Goal: Task Accomplishment & Management: Use online tool/utility

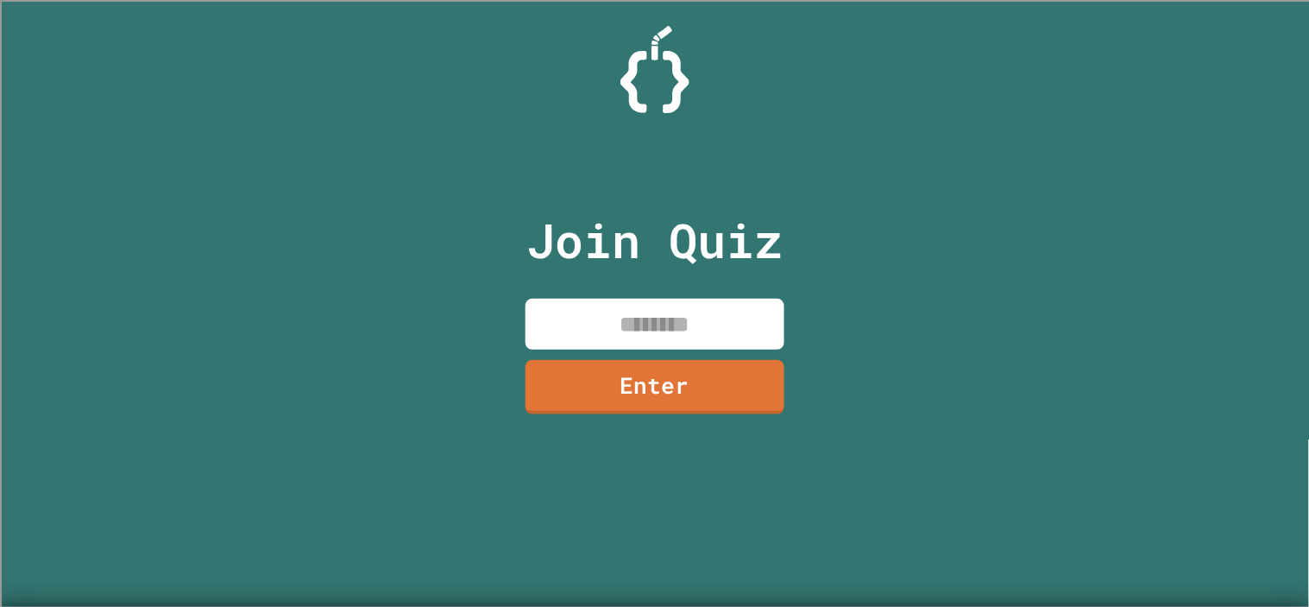
click at [697, 331] on input at bounding box center [655, 324] width 259 height 51
click at [691, 330] on input at bounding box center [655, 324] width 259 height 51
type input "********"
click at [659, 385] on link "Enter" at bounding box center [653, 384] width 255 height 57
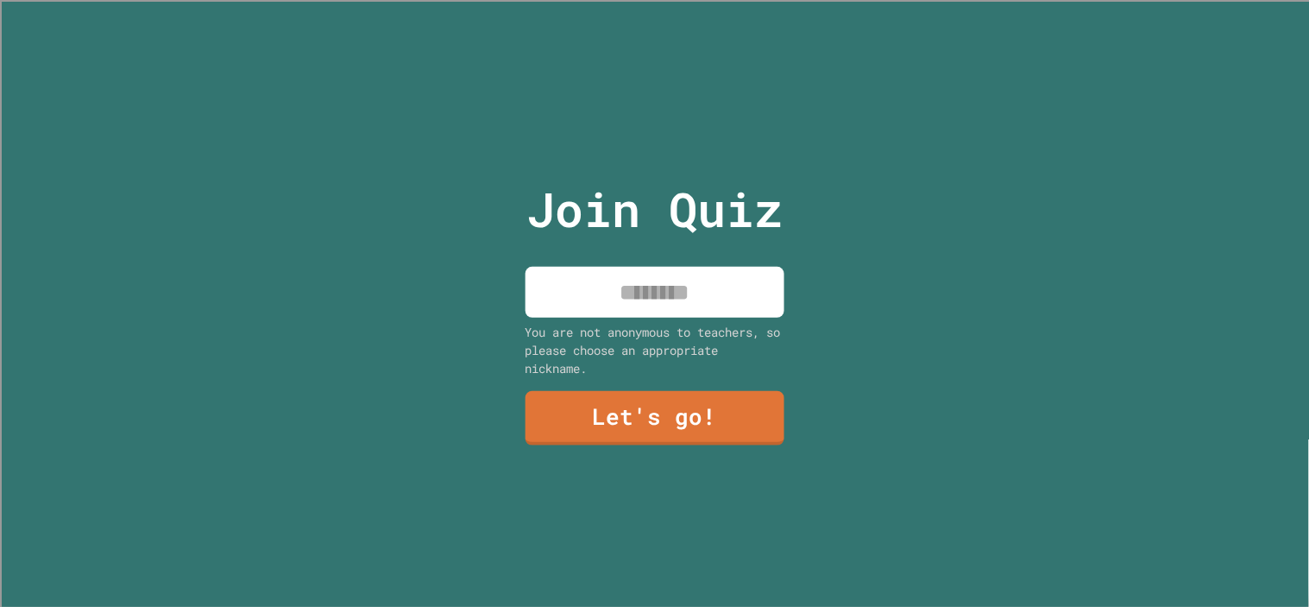
click at [624, 313] on div "Join Quiz You are not anonymous to teachers, so please choose an appropriate ni…" at bounding box center [654, 303] width 291 height 607
click at [625, 304] on input at bounding box center [655, 292] width 259 height 51
type input "****"
click at [631, 411] on link "Let's go!" at bounding box center [654, 416] width 263 height 57
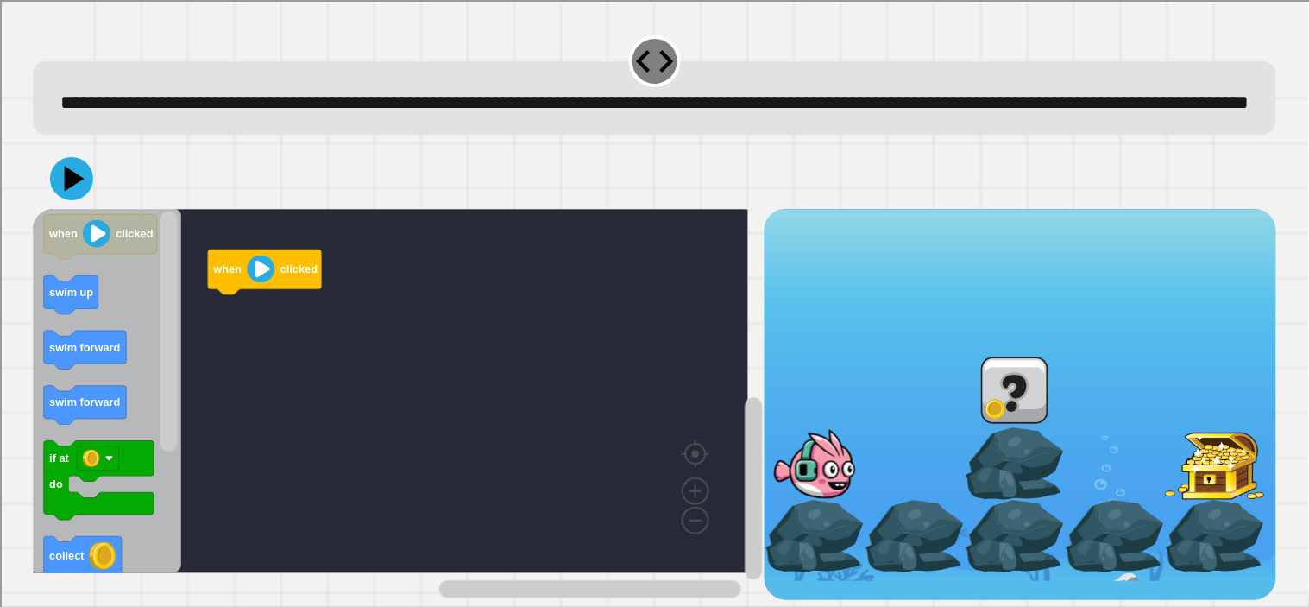
scroll to position [32, 0]
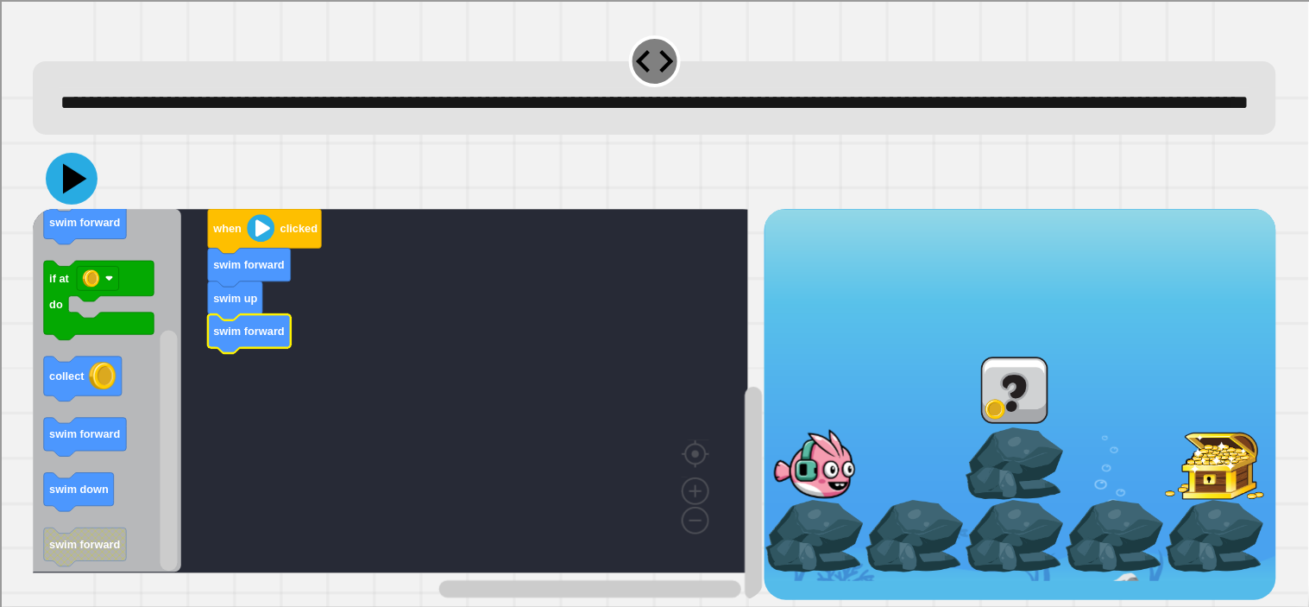
click at [85, 192] on icon at bounding box center [72, 179] width 52 height 52
click at [75, 498] on icon "Blockly Workspace" at bounding box center [79, 492] width 70 height 39
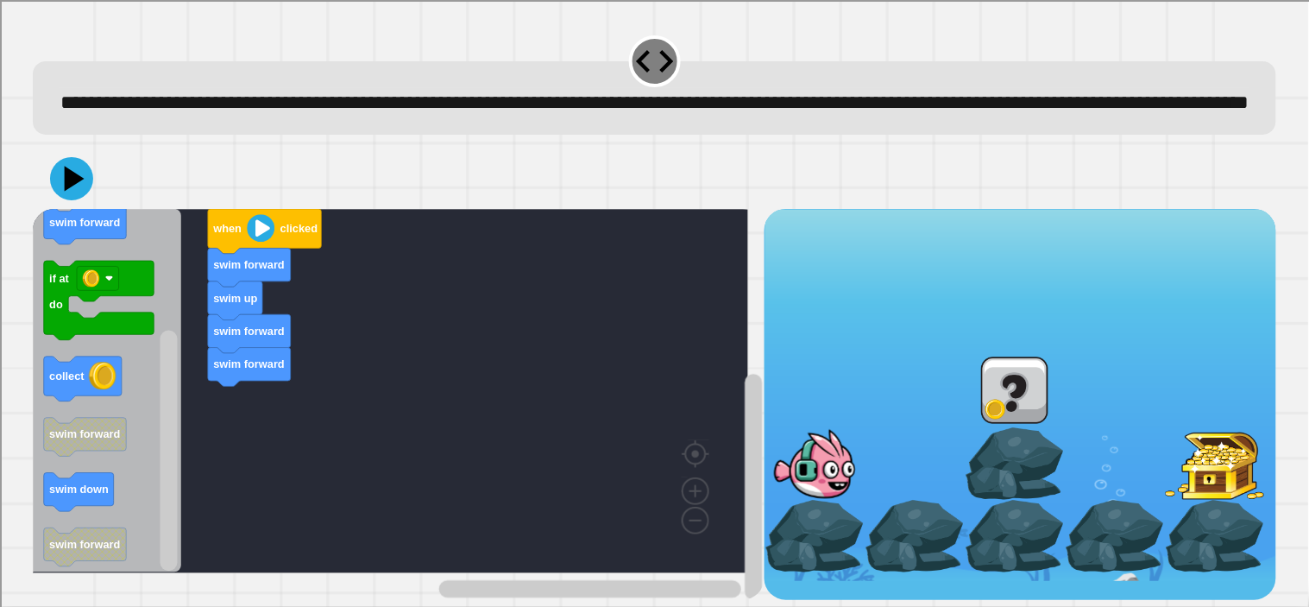
click at [78, 401] on icon "Blockly Workspace" at bounding box center [107, 391] width 149 height 364
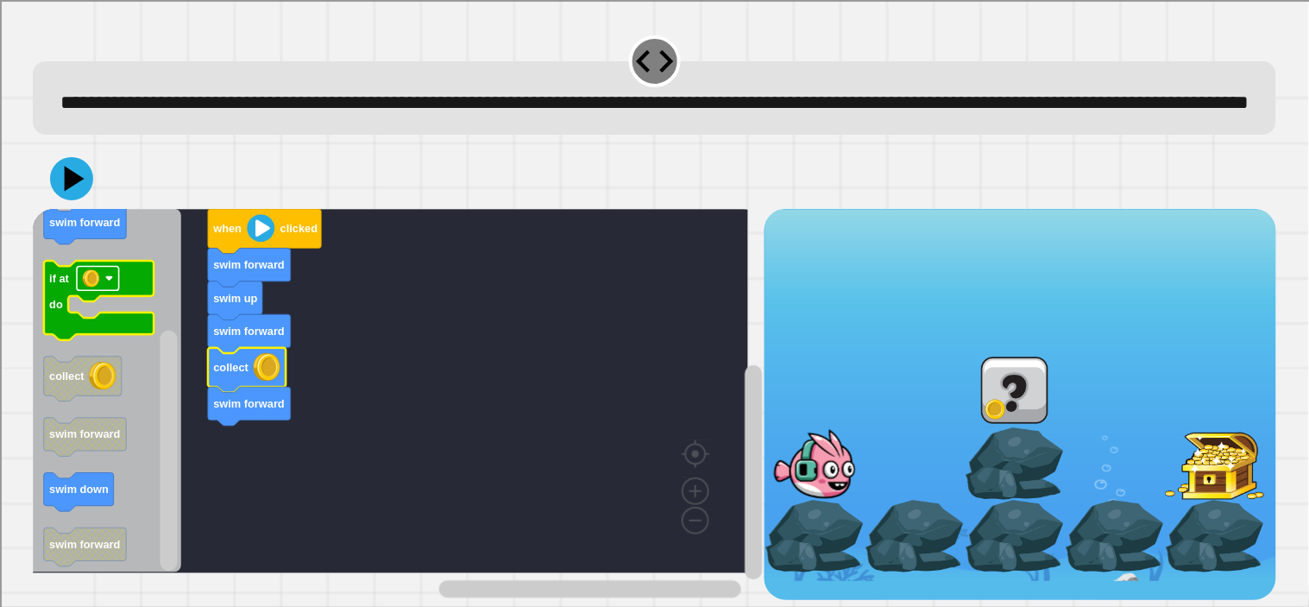
click at [109, 285] on rect "Blockly Workspace" at bounding box center [98, 278] width 42 height 24
click at [109, 281] on image "Blockly Workspace" at bounding box center [109, 278] width 9 height 9
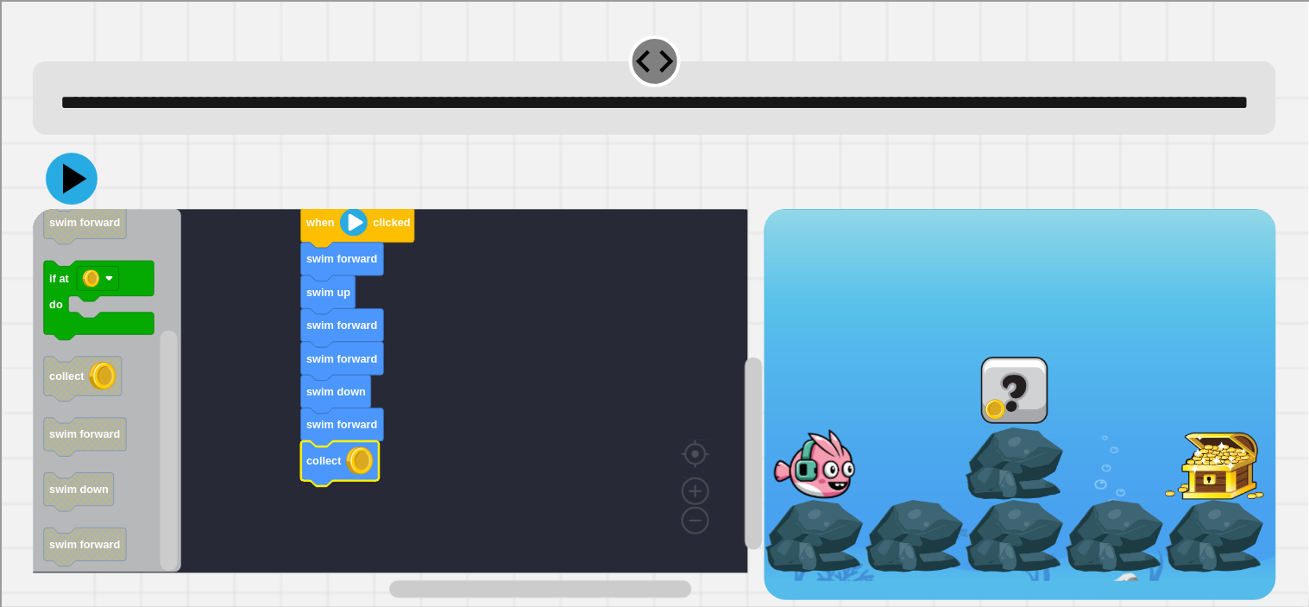
click at [82, 186] on icon at bounding box center [72, 179] width 52 height 52
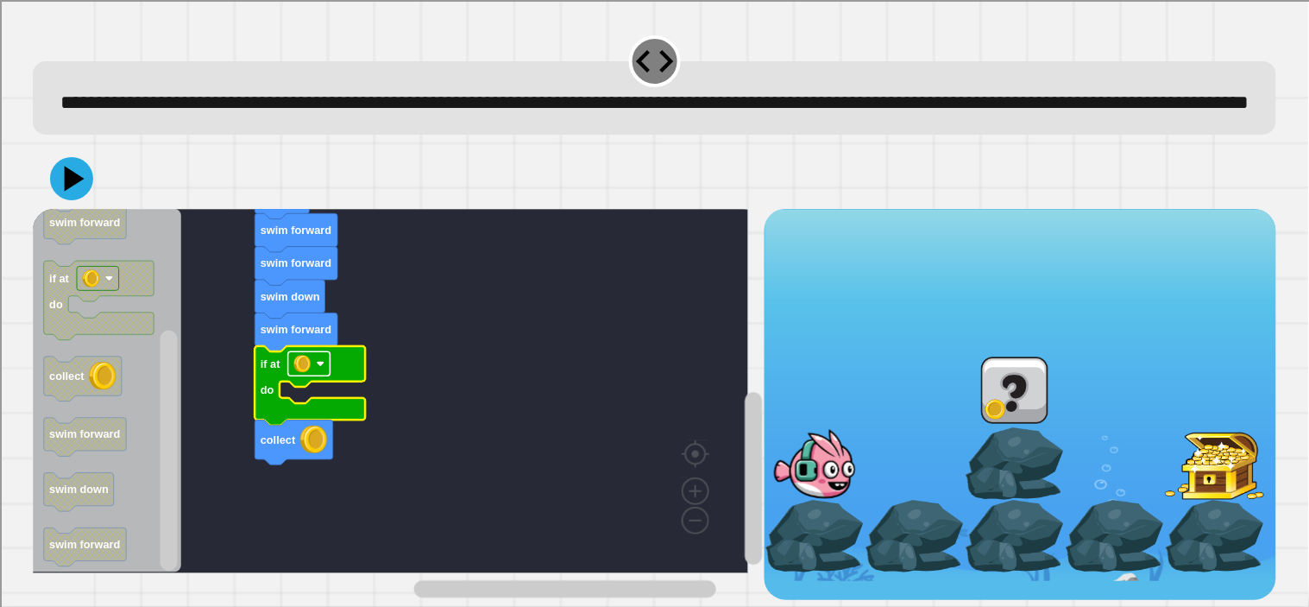
click at [311, 361] on image "Blockly Workspace" at bounding box center [301, 363] width 17 height 17
click at [312, 366] on rect "Blockly Workspace" at bounding box center [309, 363] width 42 height 24
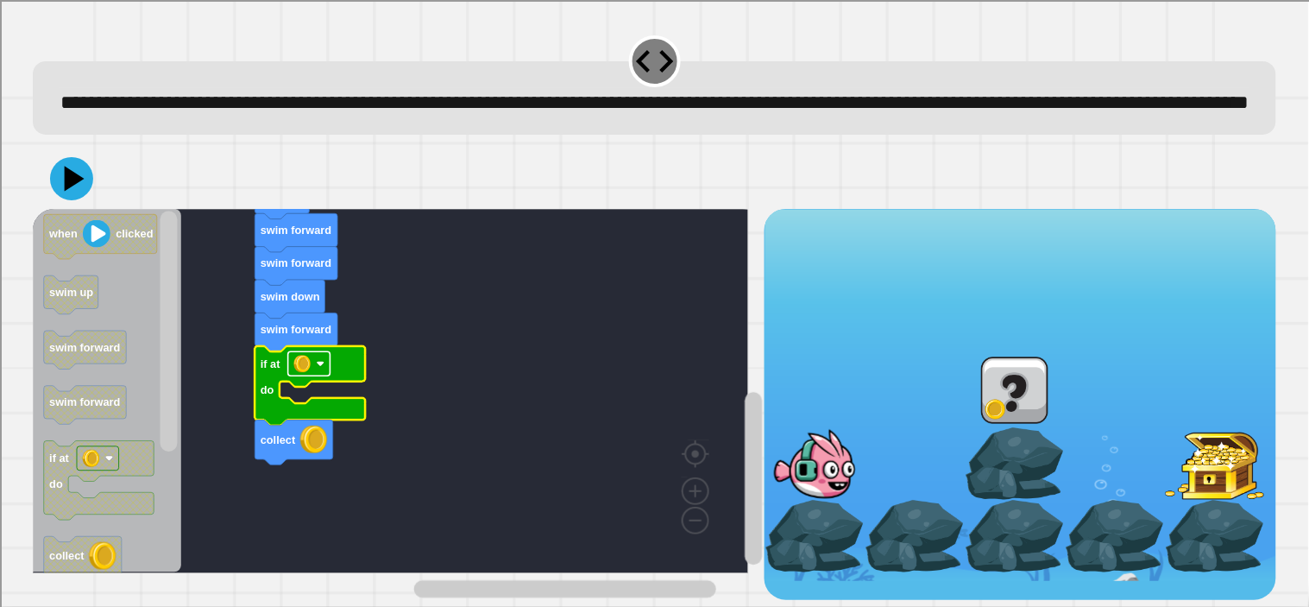
click at [300, 365] on image "Blockly Workspace" at bounding box center [301, 363] width 17 height 17
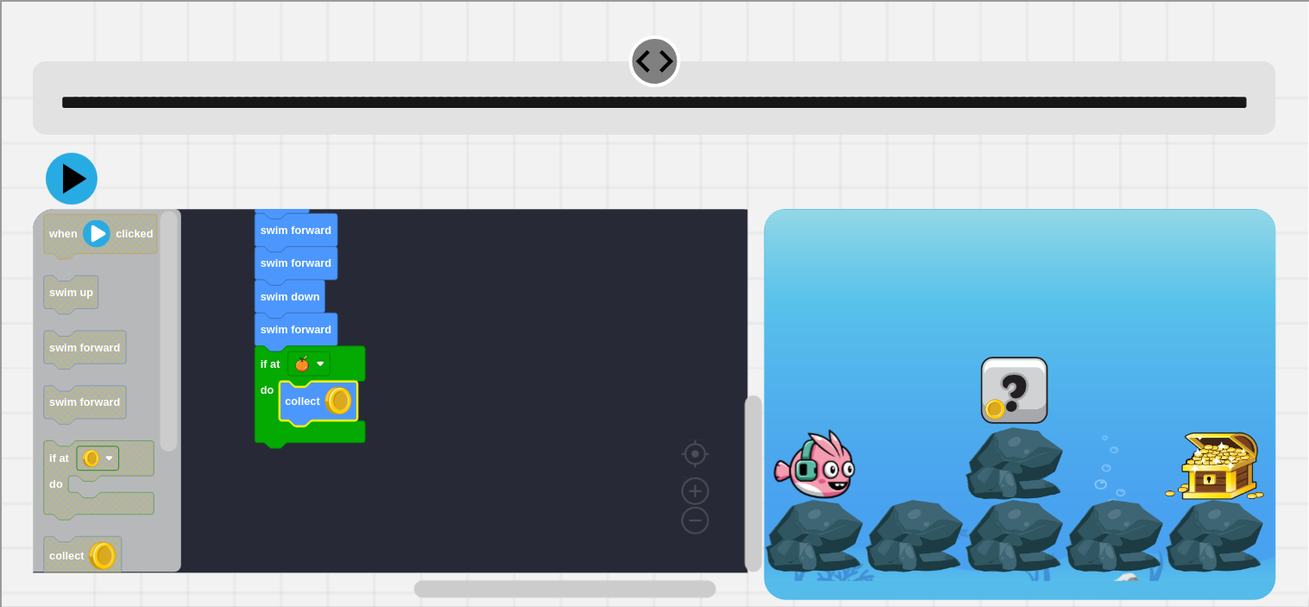
click at [75, 186] on icon at bounding box center [72, 179] width 52 height 52
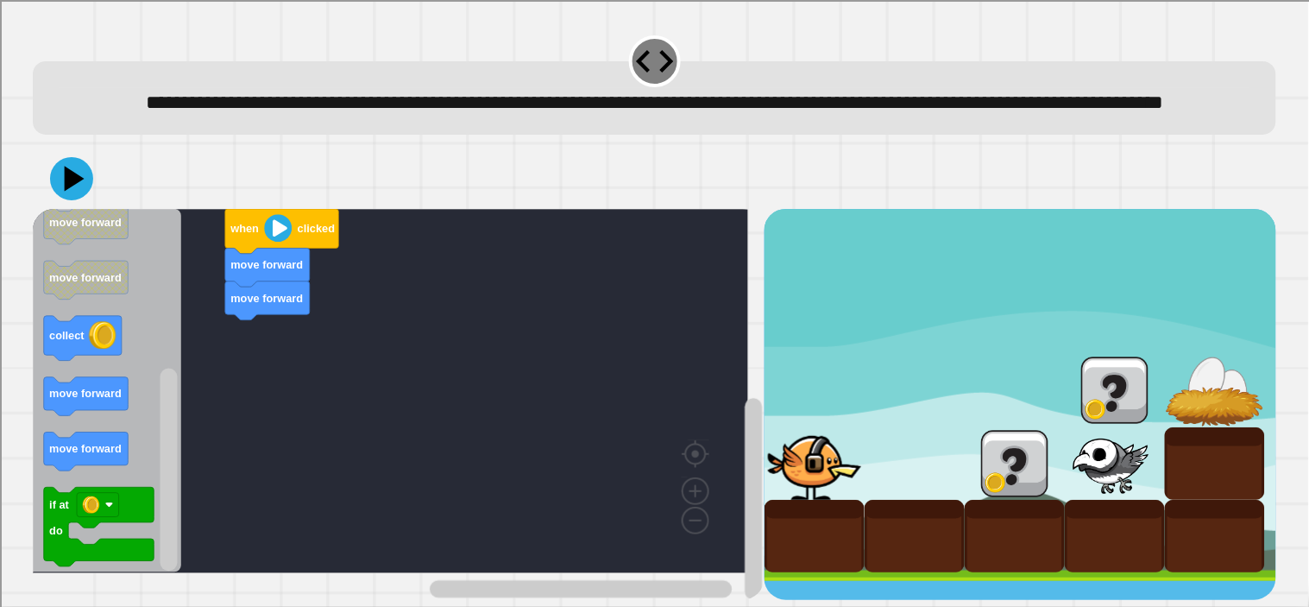
click at [305, 395] on div "when clicked move forward move forward when clicked fly up if at do collect mov…" at bounding box center [399, 405] width 732 height 392
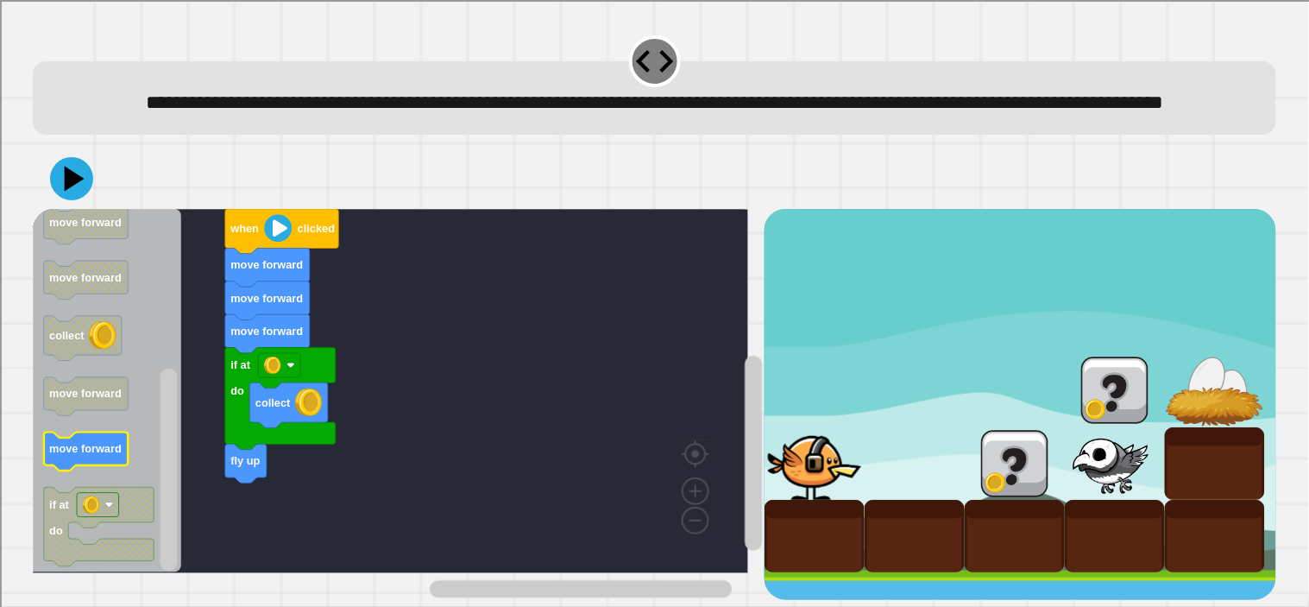
click at [80, 471] on rect "Blockly Workspace" at bounding box center [86, 451] width 85 height 39
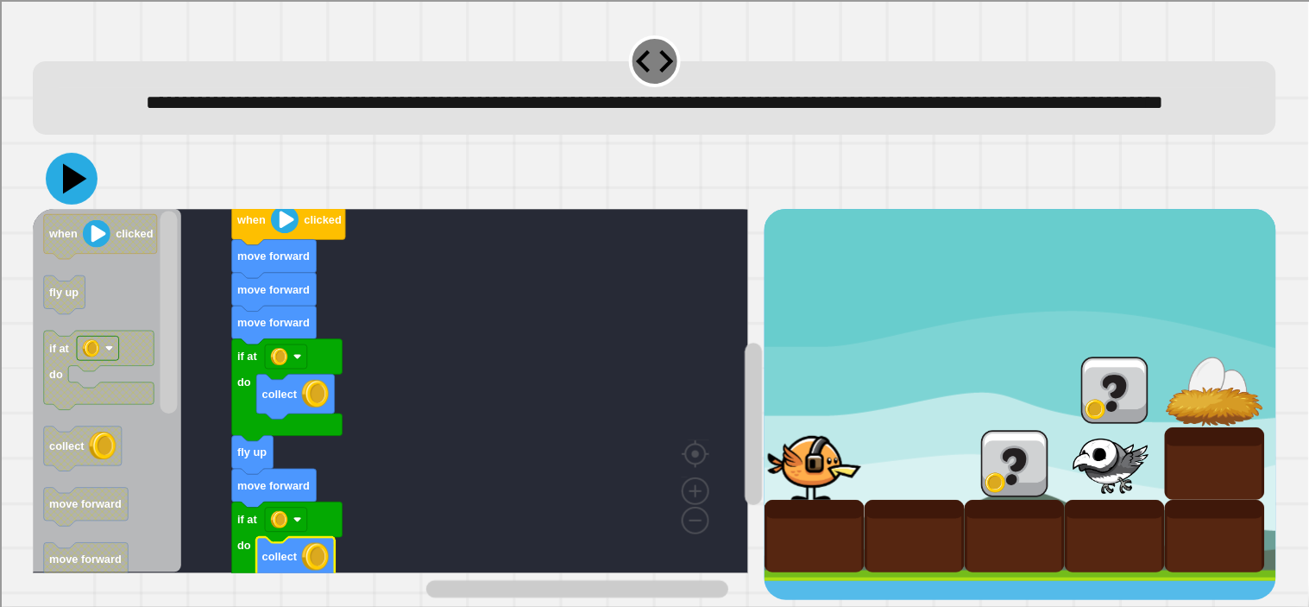
click at [72, 186] on icon at bounding box center [72, 179] width 52 height 52
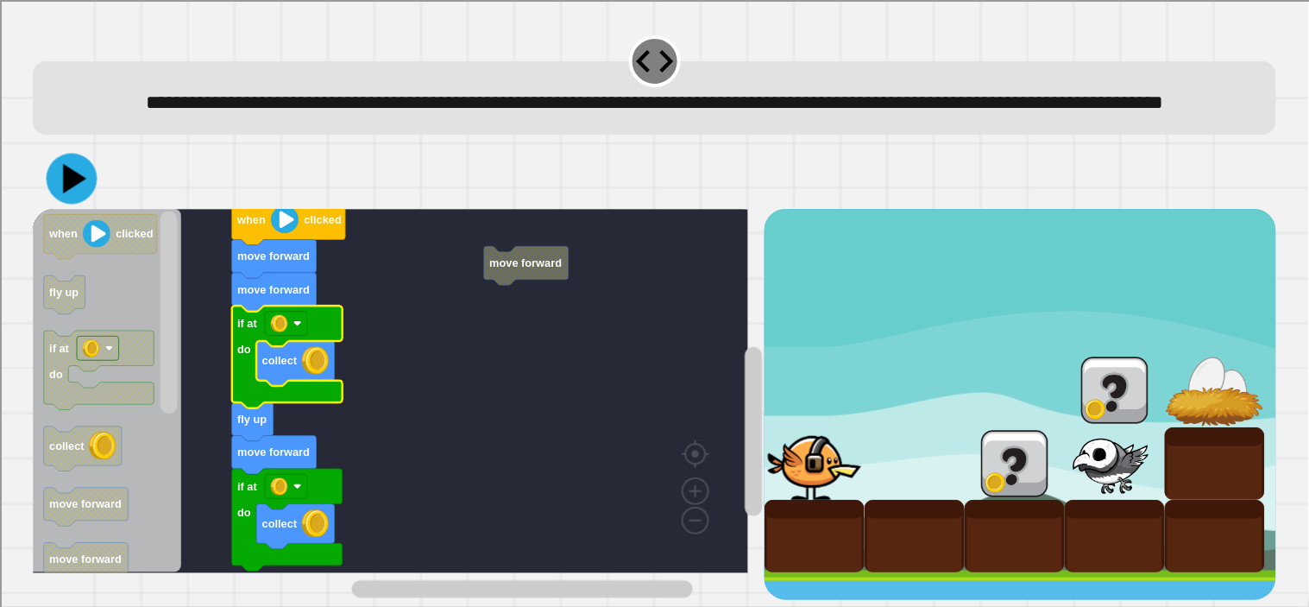
click at [76, 190] on icon at bounding box center [72, 178] width 51 height 51
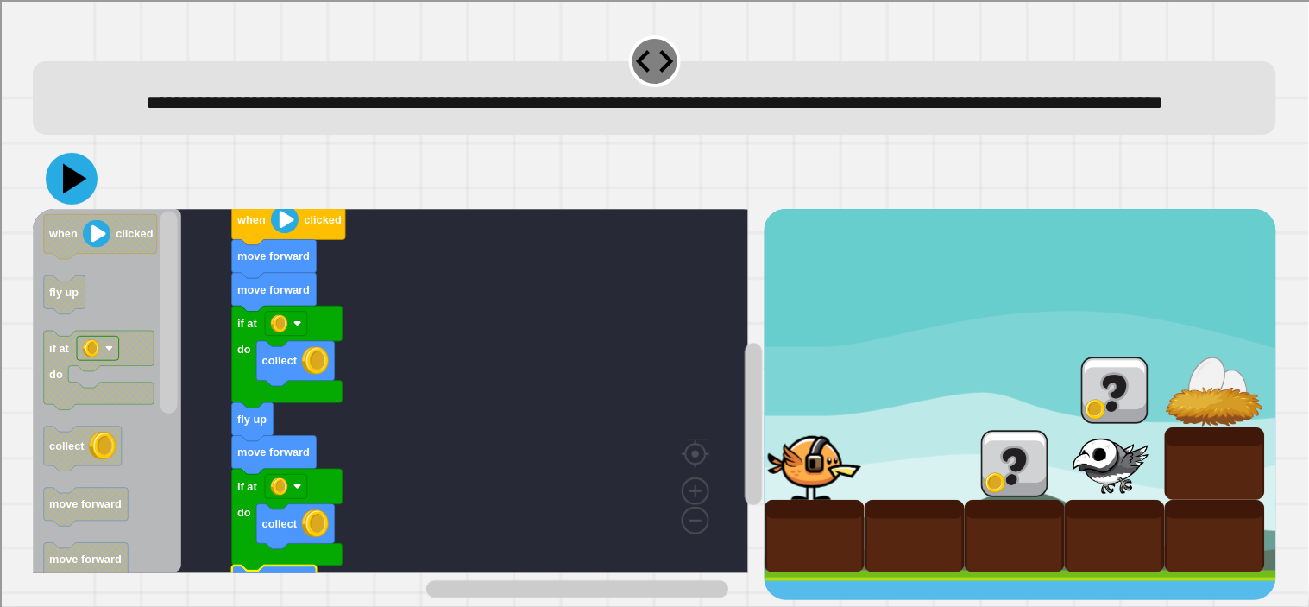
click at [62, 190] on icon at bounding box center [72, 179] width 52 height 52
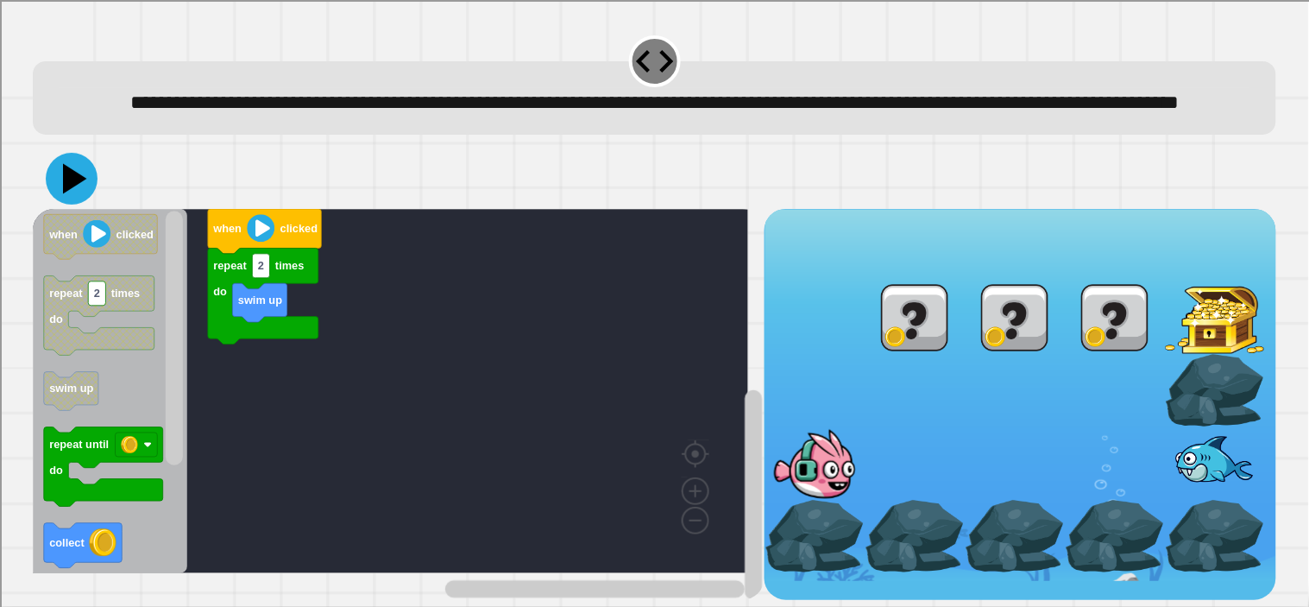
click at [80, 181] on icon at bounding box center [72, 179] width 52 height 52
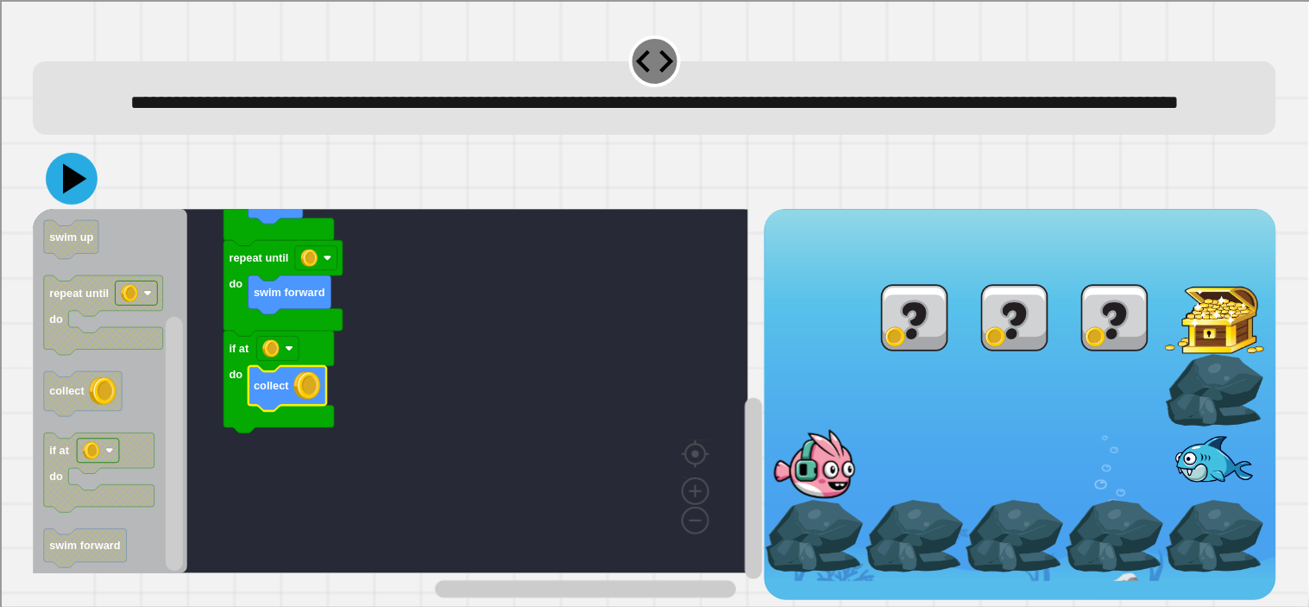
click at [80, 171] on icon at bounding box center [72, 179] width 52 height 52
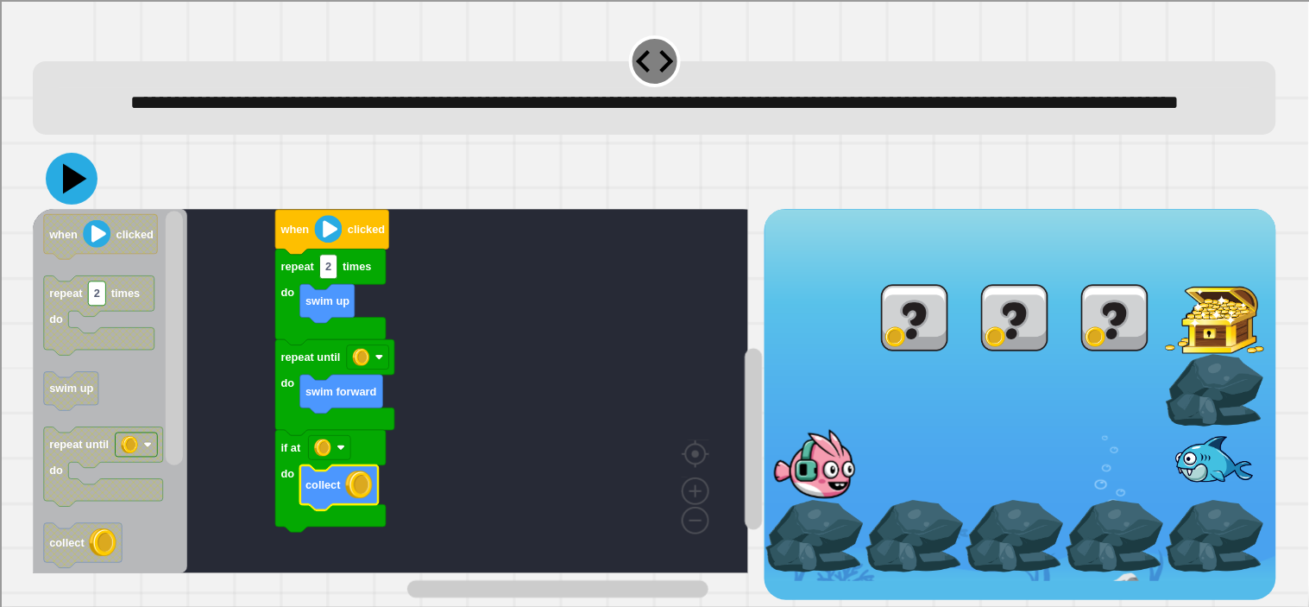
click at [82, 188] on icon at bounding box center [72, 179] width 52 height 52
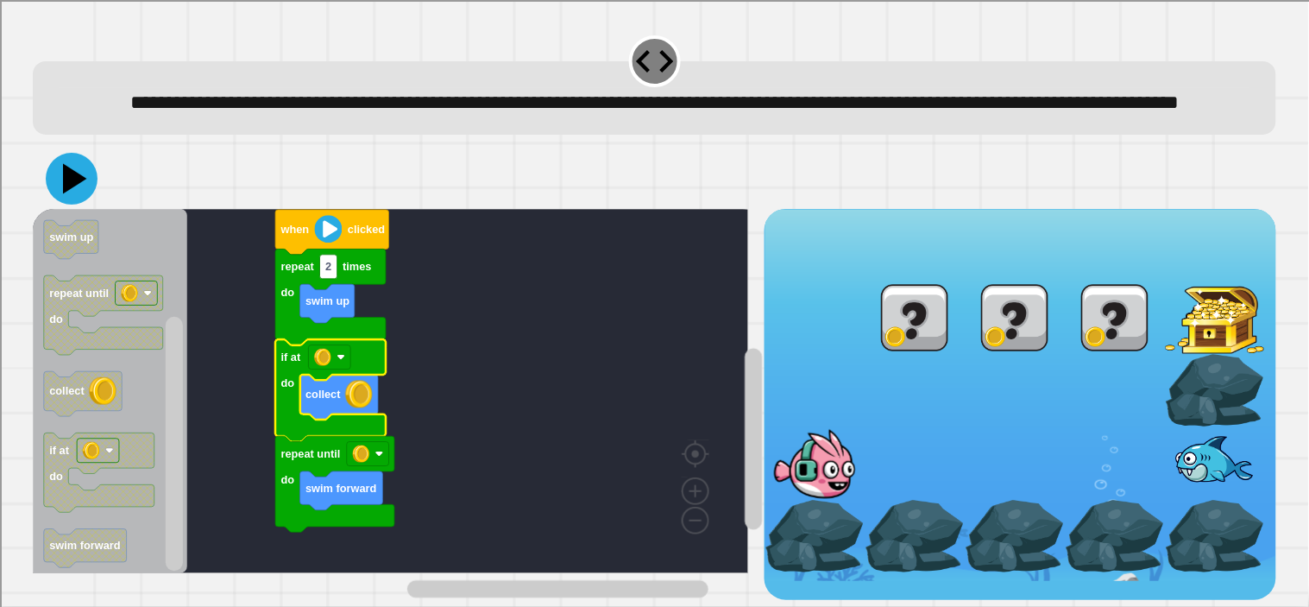
click at [72, 180] on icon at bounding box center [75, 178] width 24 height 30
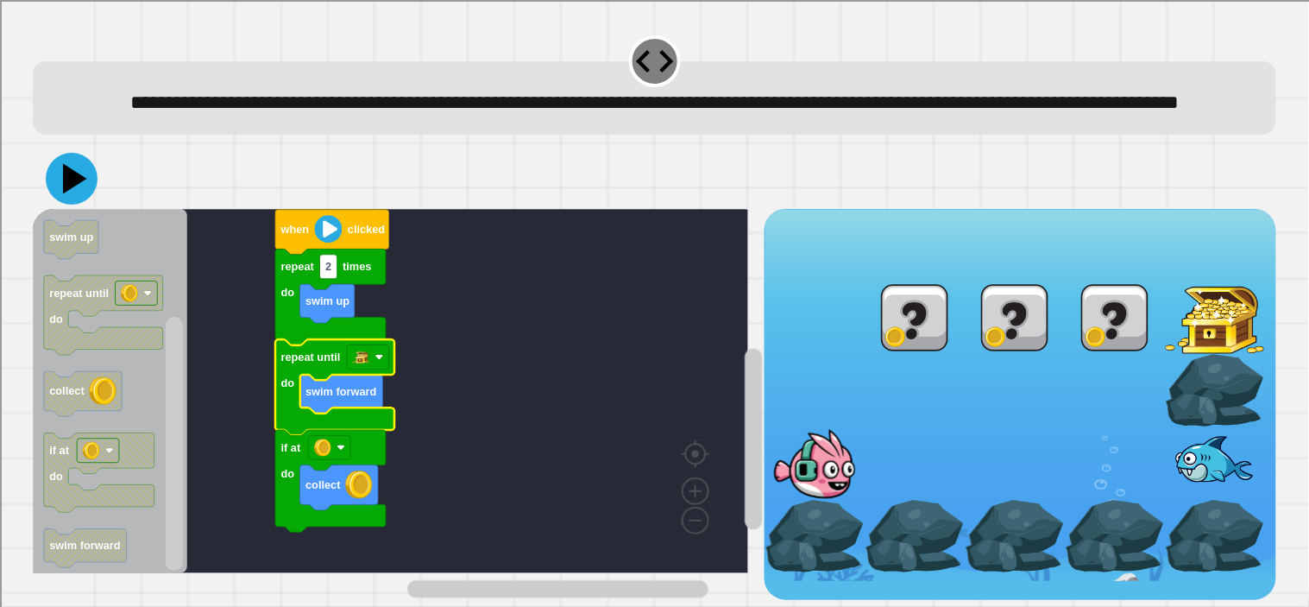
click at [72, 181] on icon at bounding box center [75, 178] width 24 height 30
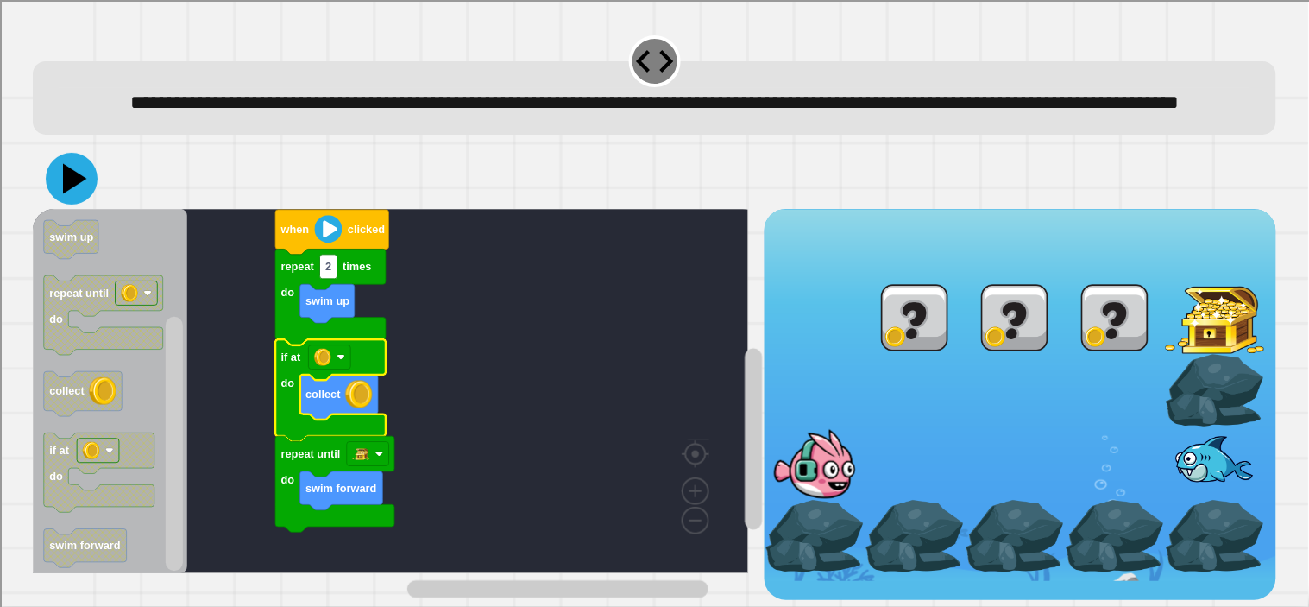
click at [71, 175] on icon at bounding box center [75, 178] width 24 height 30
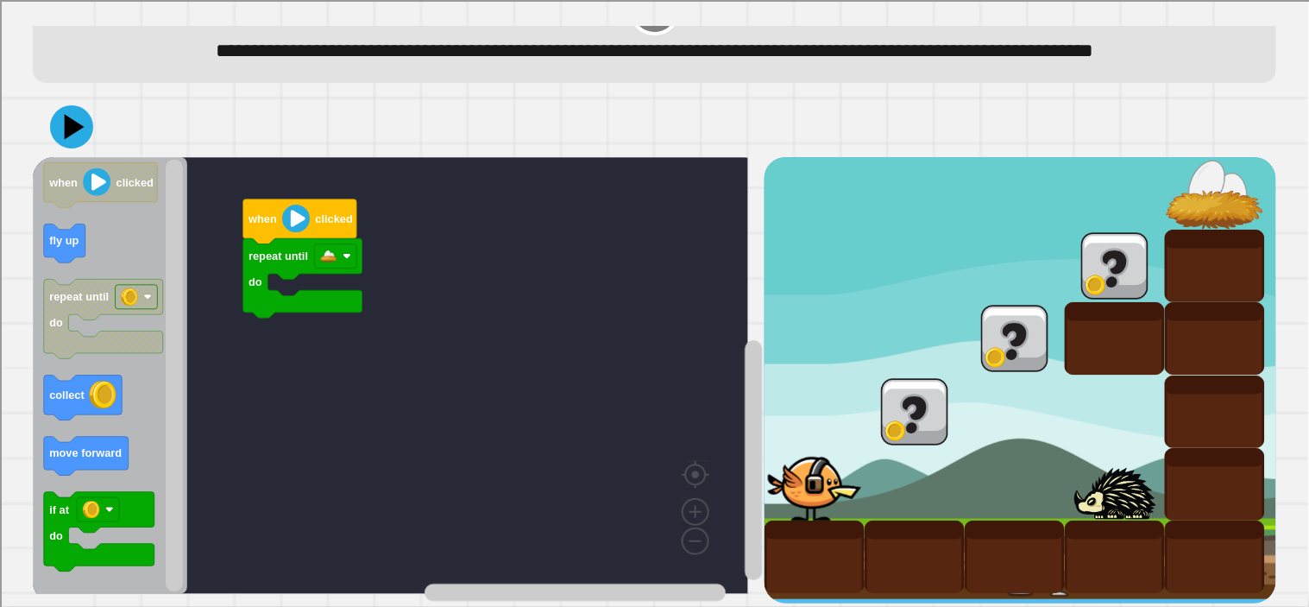
scroll to position [54, 0]
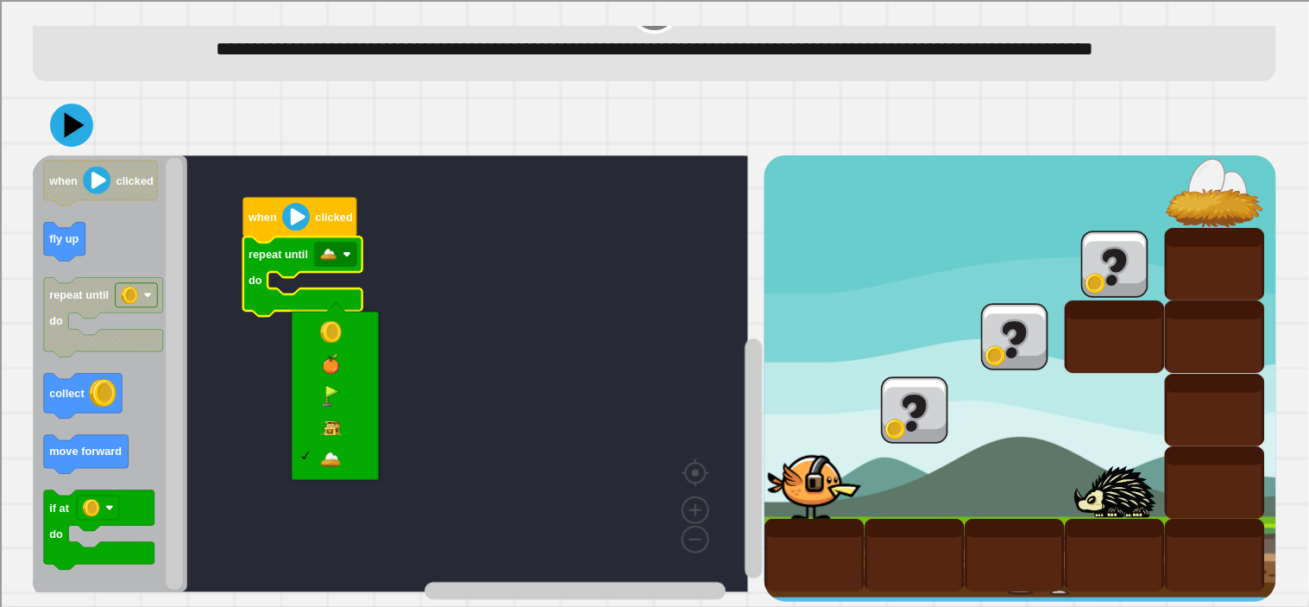
click at [469, 341] on rect "Blockly Workspace" at bounding box center [390, 373] width 715 height 437
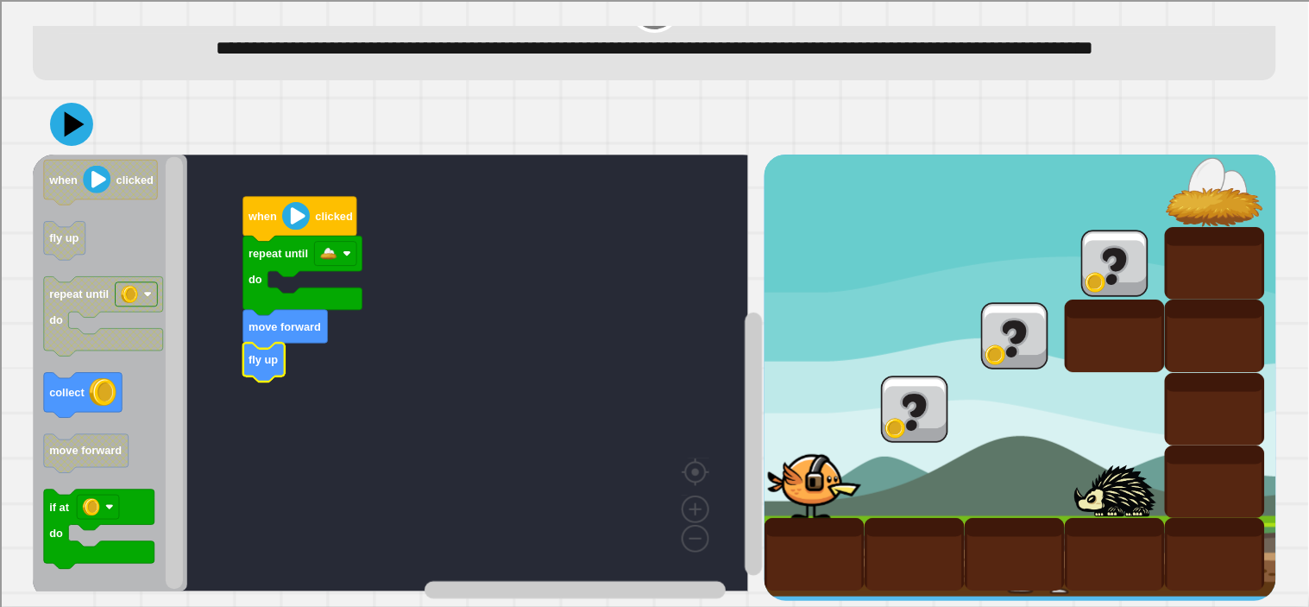
scroll to position [105, 0]
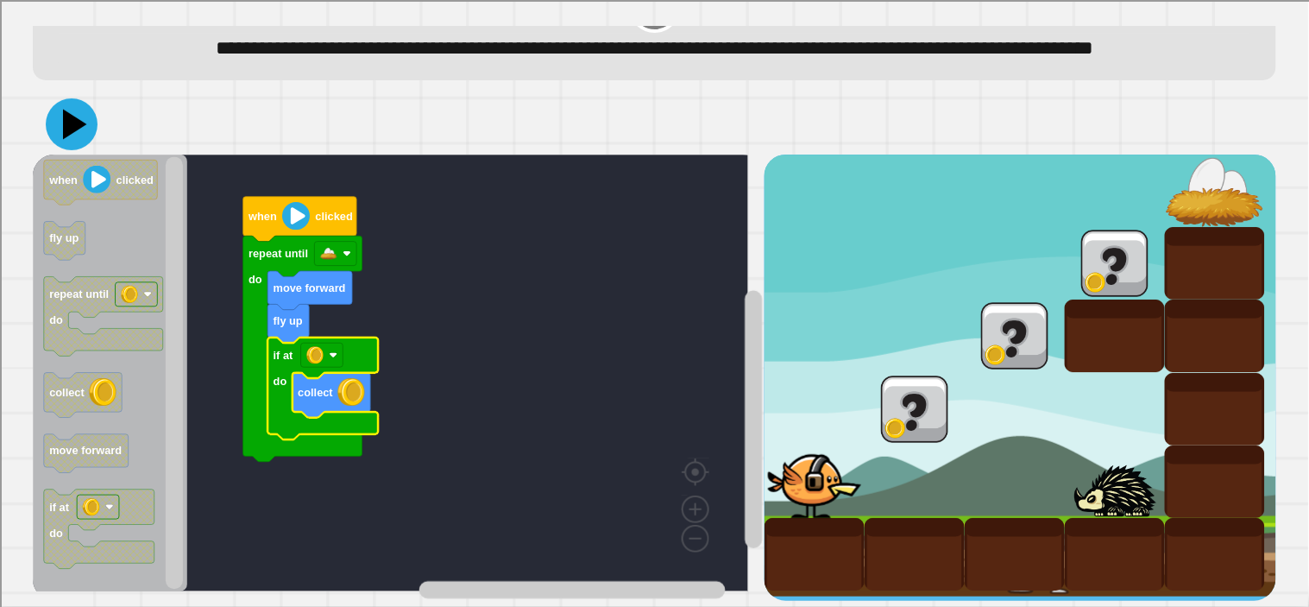
click at [76, 98] on icon at bounding box center [72, 124] width 52 height 52
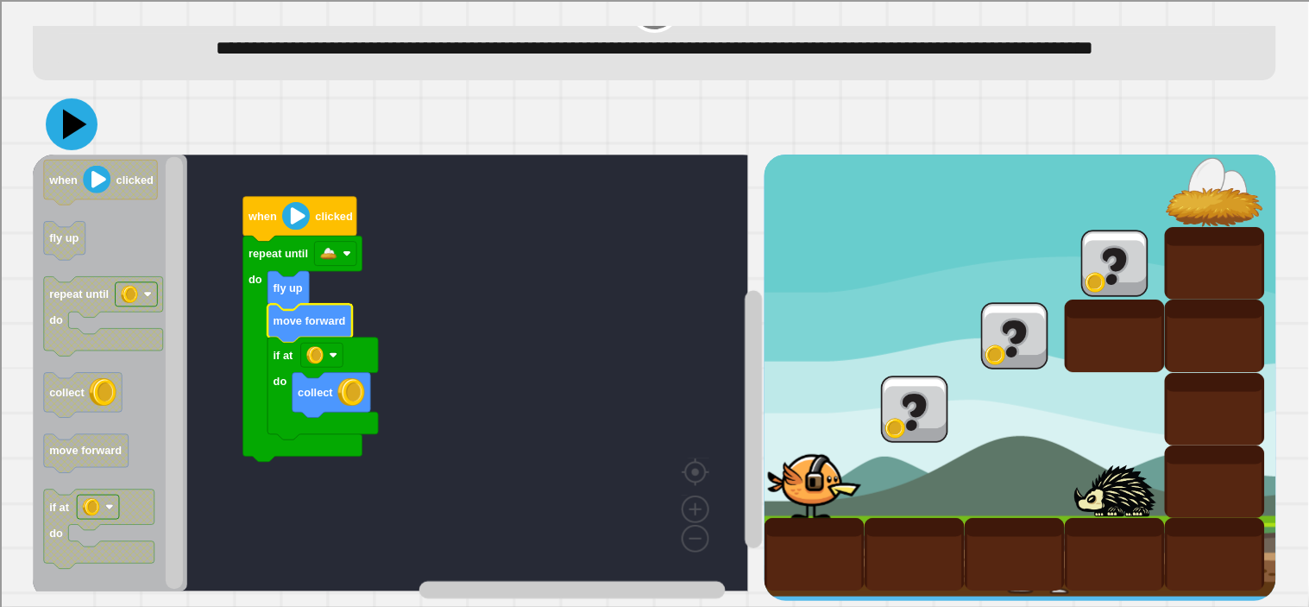
click at [65, 109] on icon at bounding box center [75, 124] width 24 height 30
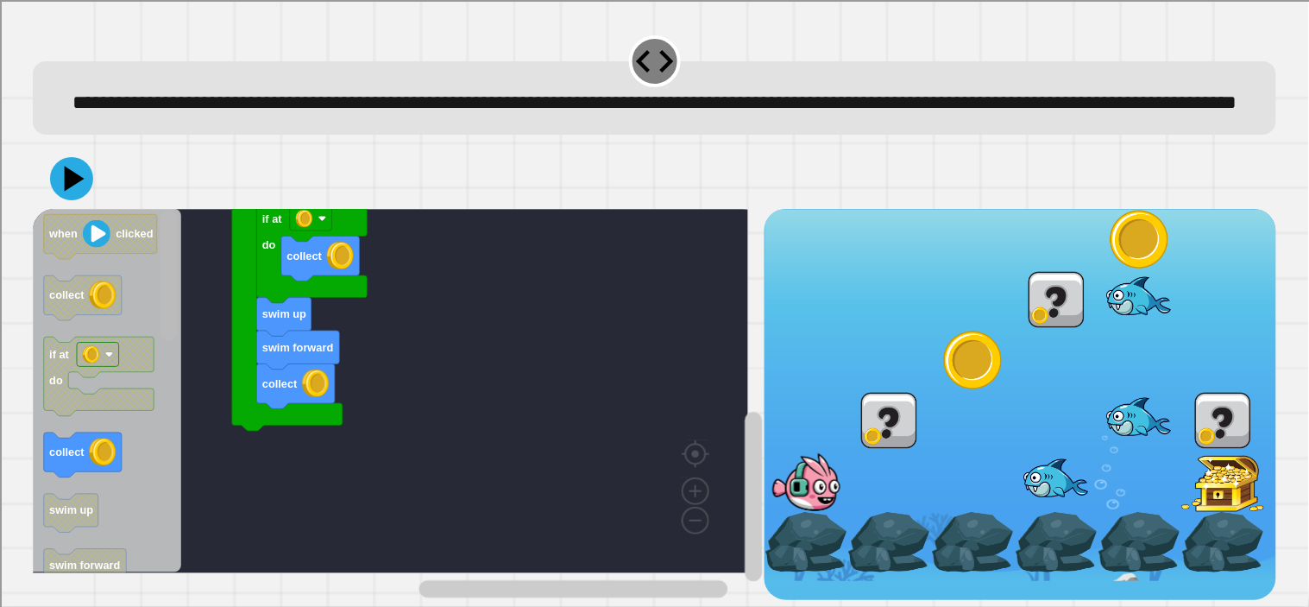
scroll to position [32, 0]
click at [64, 181] on icon at bounding box center [72, 179] width 52 height 52
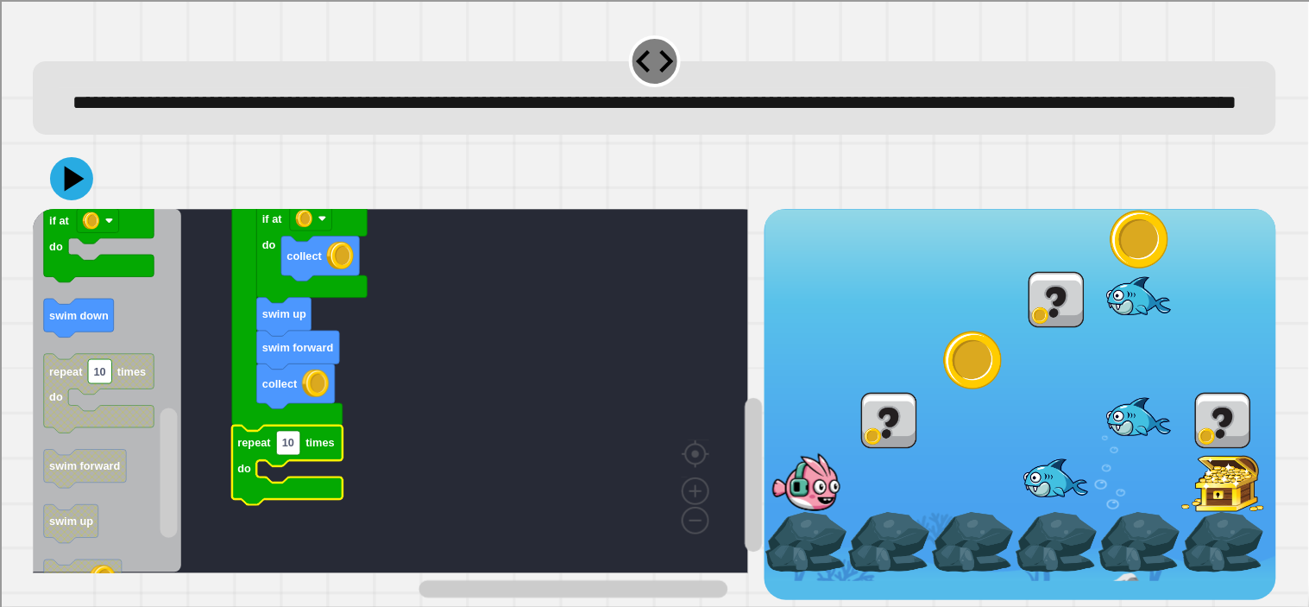
scroll to position [0, 0]
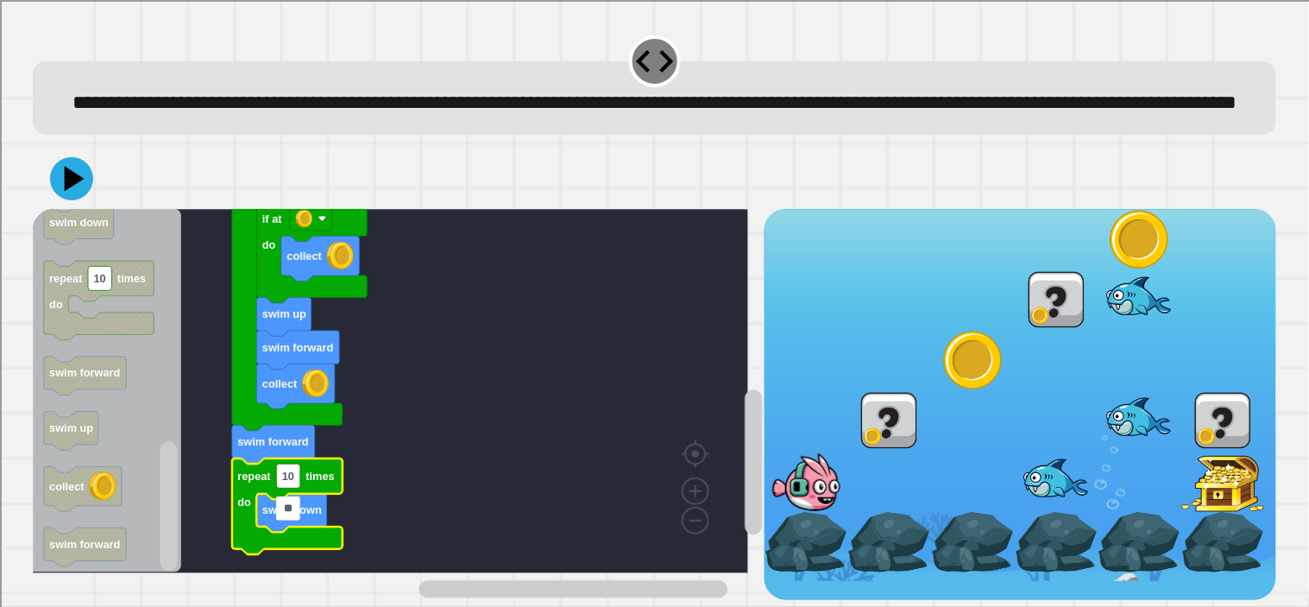
type input "*"
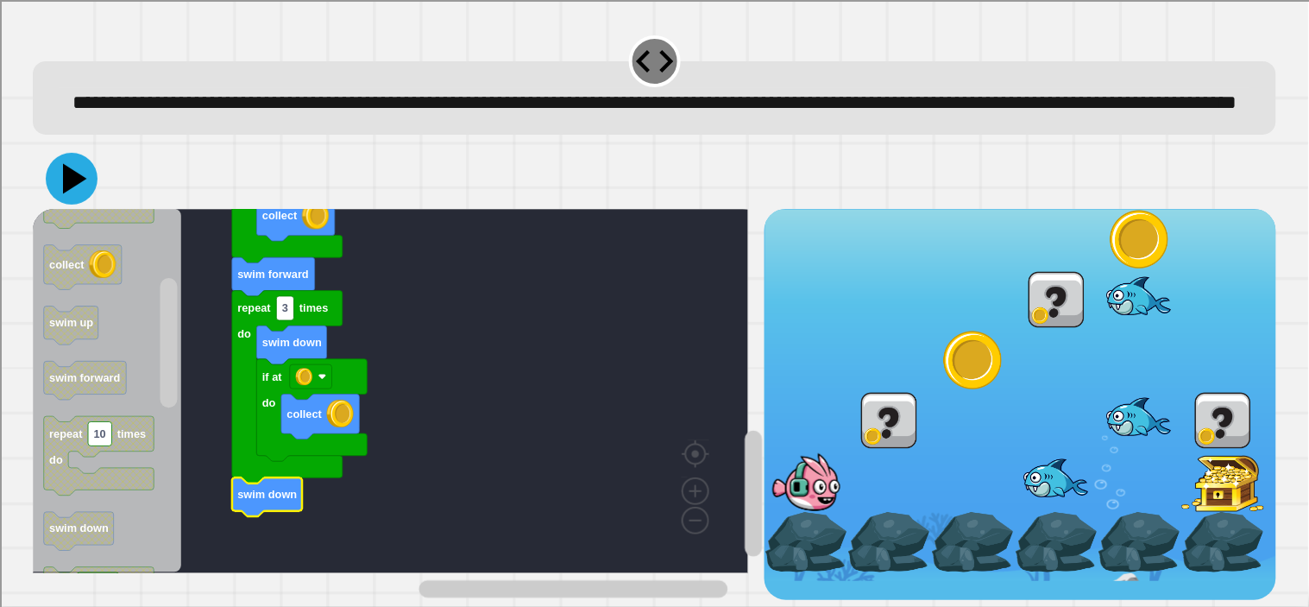
click at [71, 193] on icon at bounding box center [75, 178] width 24 height 30
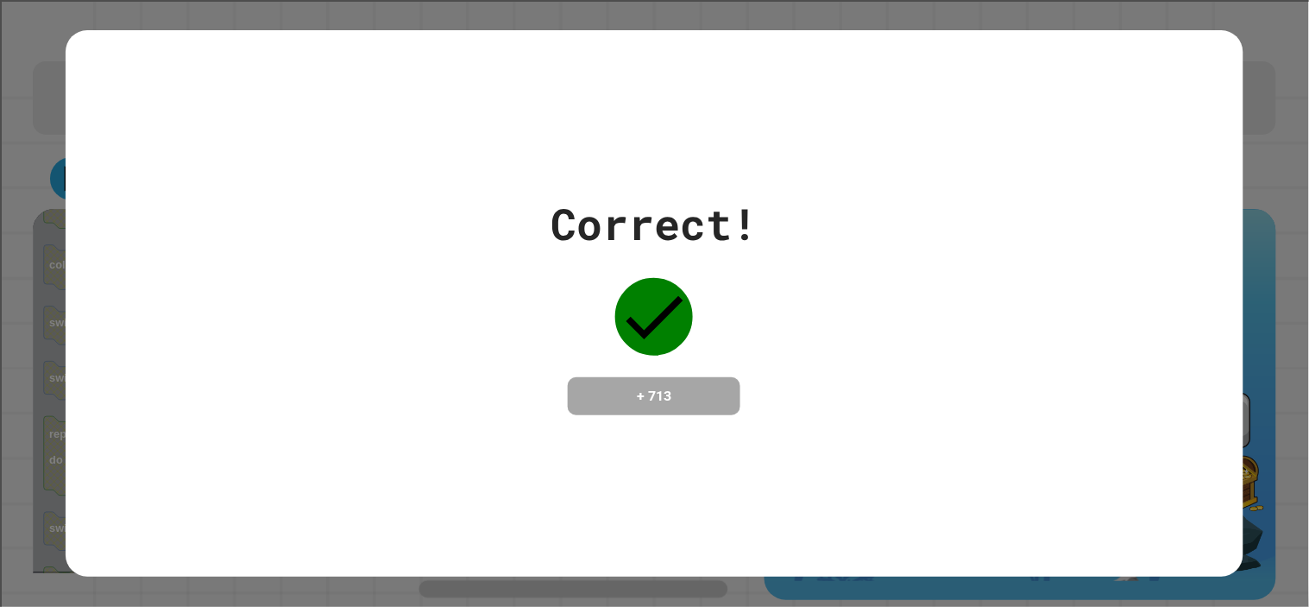
click at [71, 211] on div "Correct! + 713" at bounding box center [655, 304] width 1178 height 224
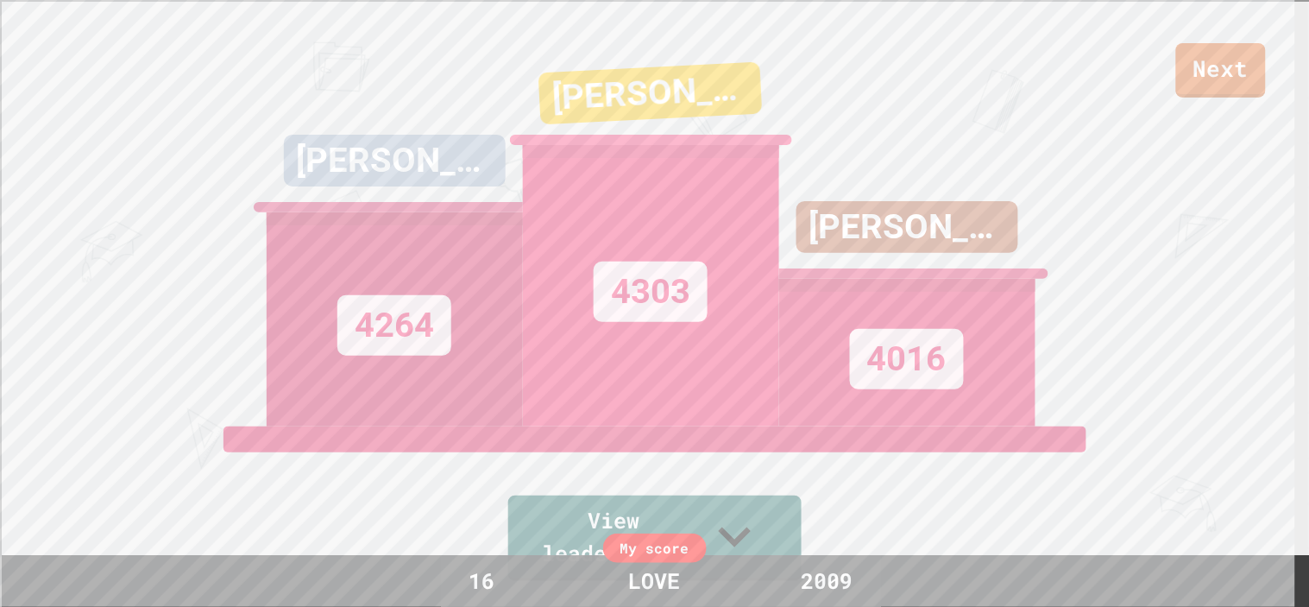
click at [71, 211] on div "Next [PERSON_NAME] 4264 [PERSON_NAME] 4303 [PERSON_NAME] 4016 View leaderboard" at bounding box center [654, 303] width 1309 height 607
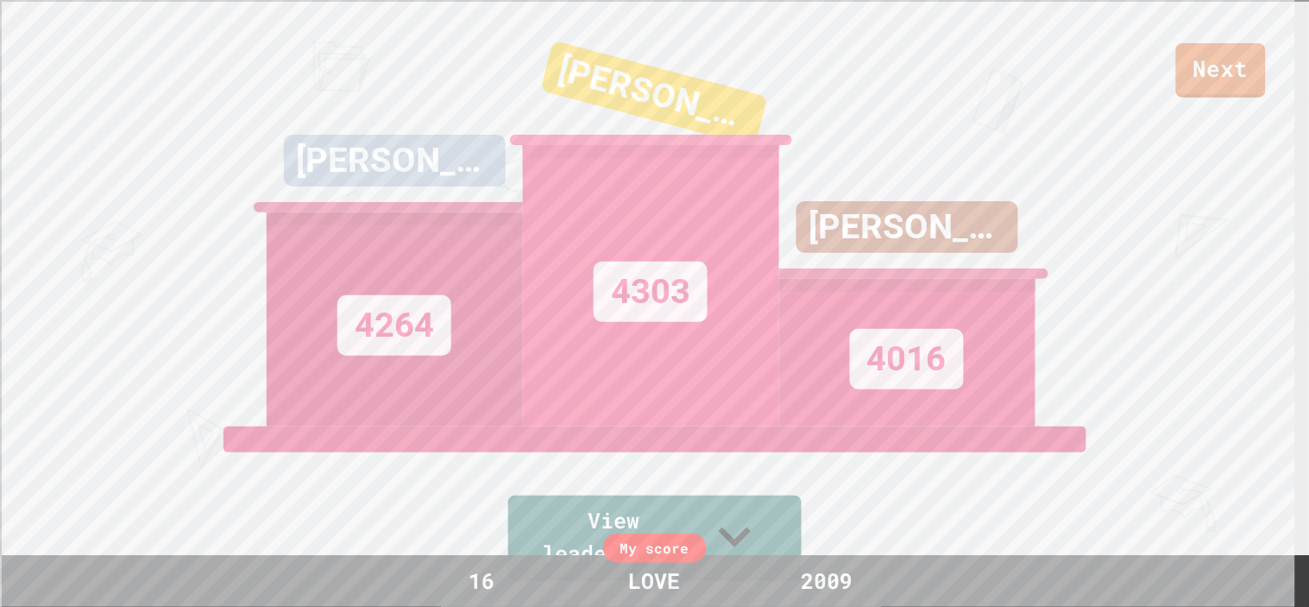
click at [71, 211] on div "Next [PERSON_NAME] 4264 [PERSON_NAME] 4303 [PERSON_NAME] 4016 View leaderboard" at bounding box center [654, 303] width 1309 height 607
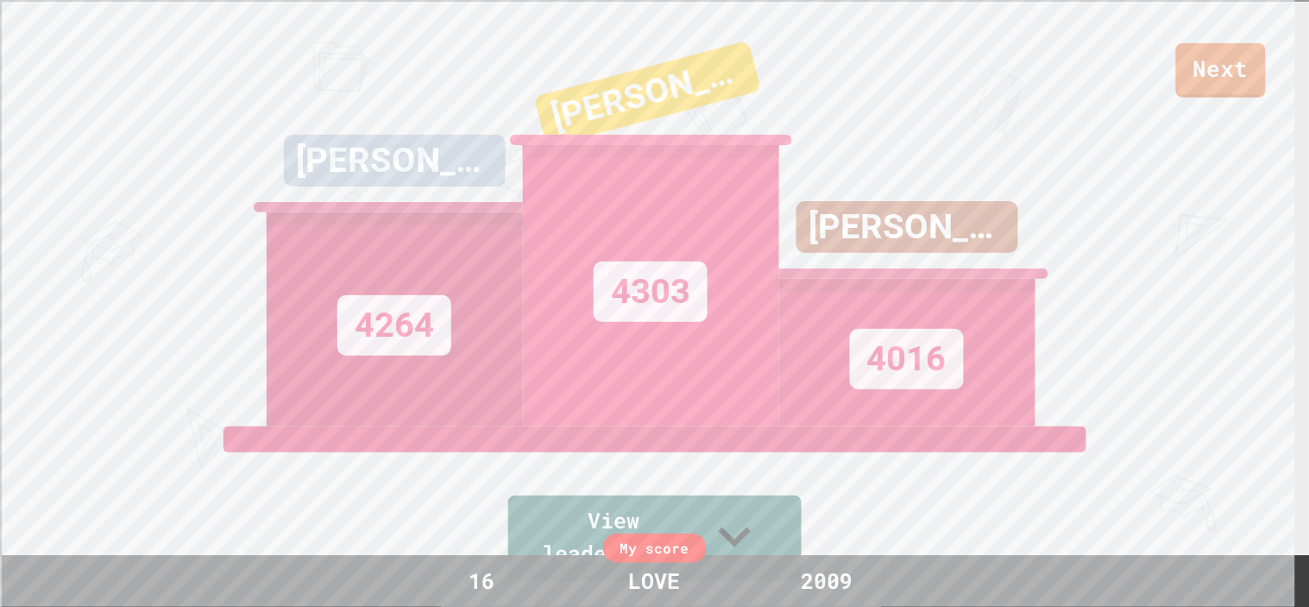
click at [71, 211] on div "Next [PERSON_NAME] 4264 [PERSON_NAME] 4303 [PERSON_NAME] 4016 View leaderboard" at bounding box center [654, 303] width 1309 height 607
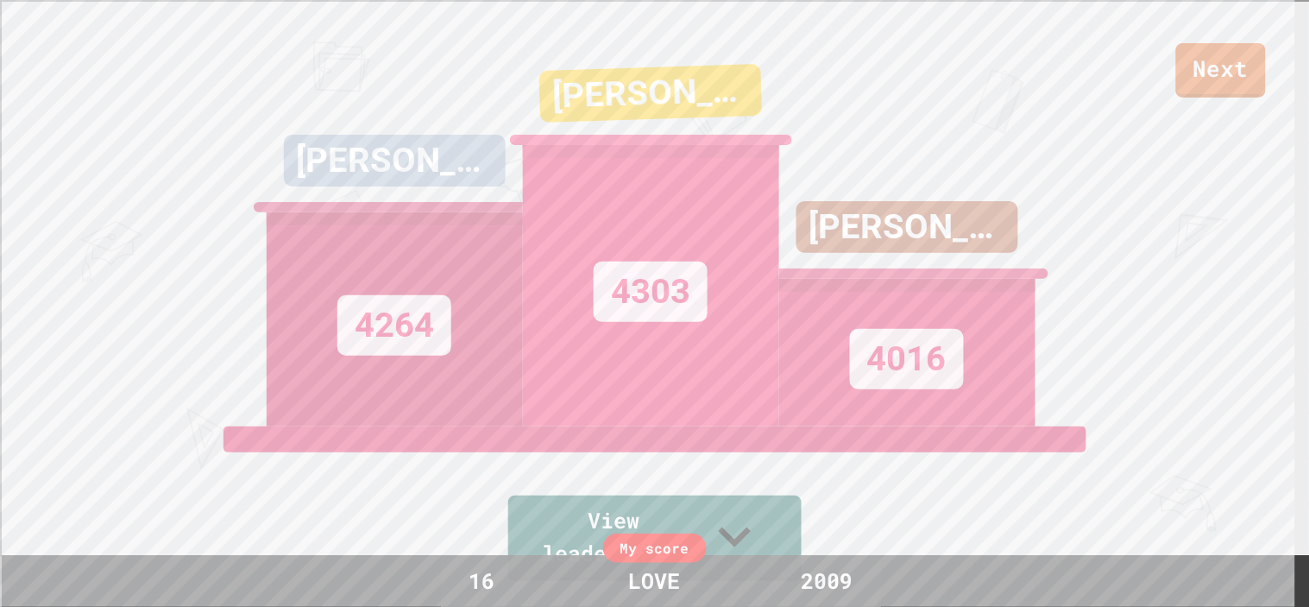
click at [71, 211] on div "Next [PERSON_NAME] 4264 [PERSON_NAME] 4303 [PERSON_NAME] 4016 View leaderboard" at bounding box center [654, 303] width 1309 height 607
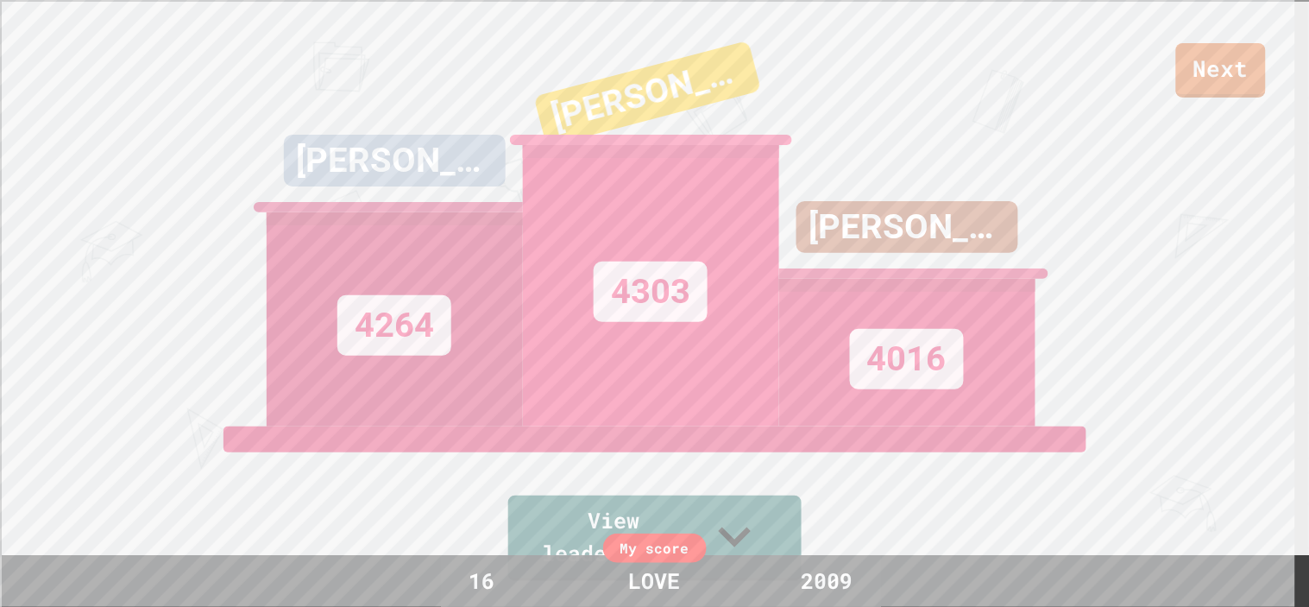
click at [71, 211] on div "Next [PERSON_NAME] 4264 [PERSON_NAME] 4303 [PERSON_NAME] 4016 View leaderboard" at bounding box center [654, 303] width 1309 height 607
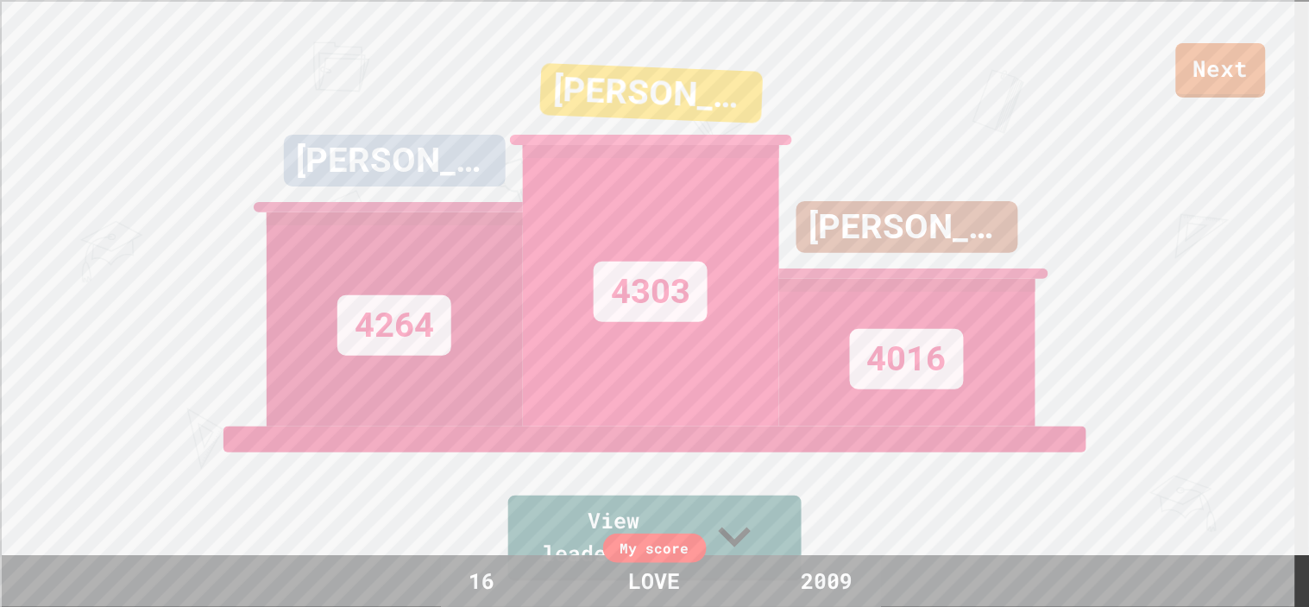
click at [71, 211] on div "Next [PERSON_NAME] 4264 [PERSON_NAME] 4303 [PERSON_NAME] 4016 View leaderboard" at bounding box center [654, 303] width 1309 height 607
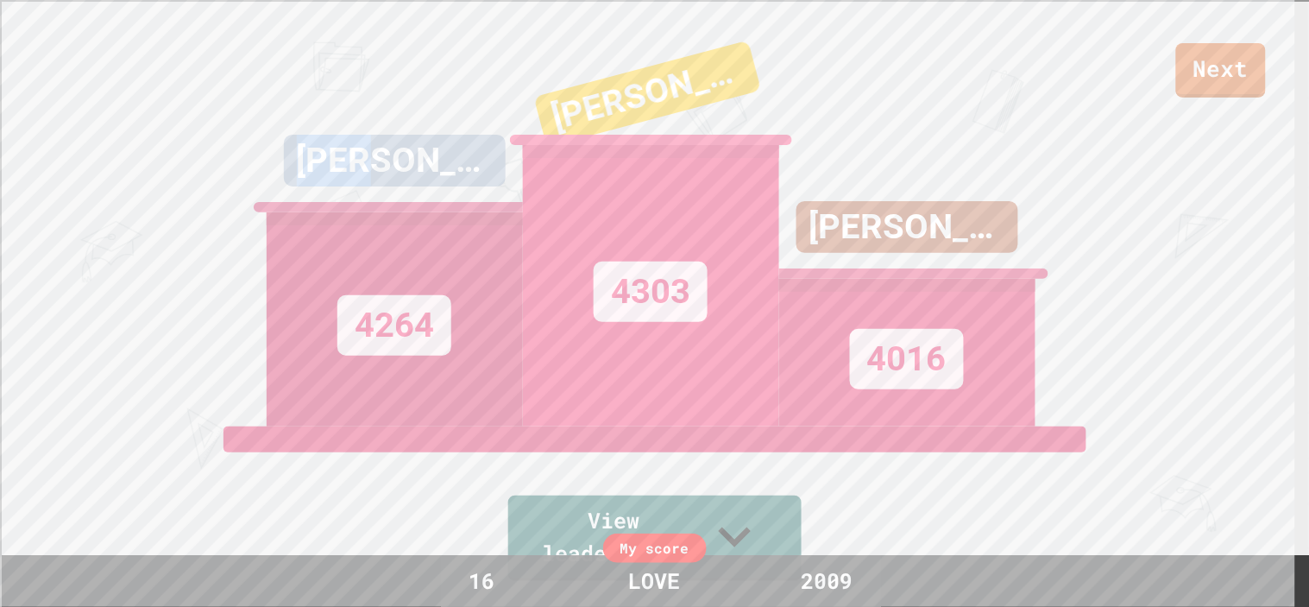
click at [71, 211] on div "Next [PERSON_NAME] 4264 [PERSON_NAME] 4303 [PERSON_NAME] 4016 View leaderboard" at bounding box center [654, 303] width 1309 height 607
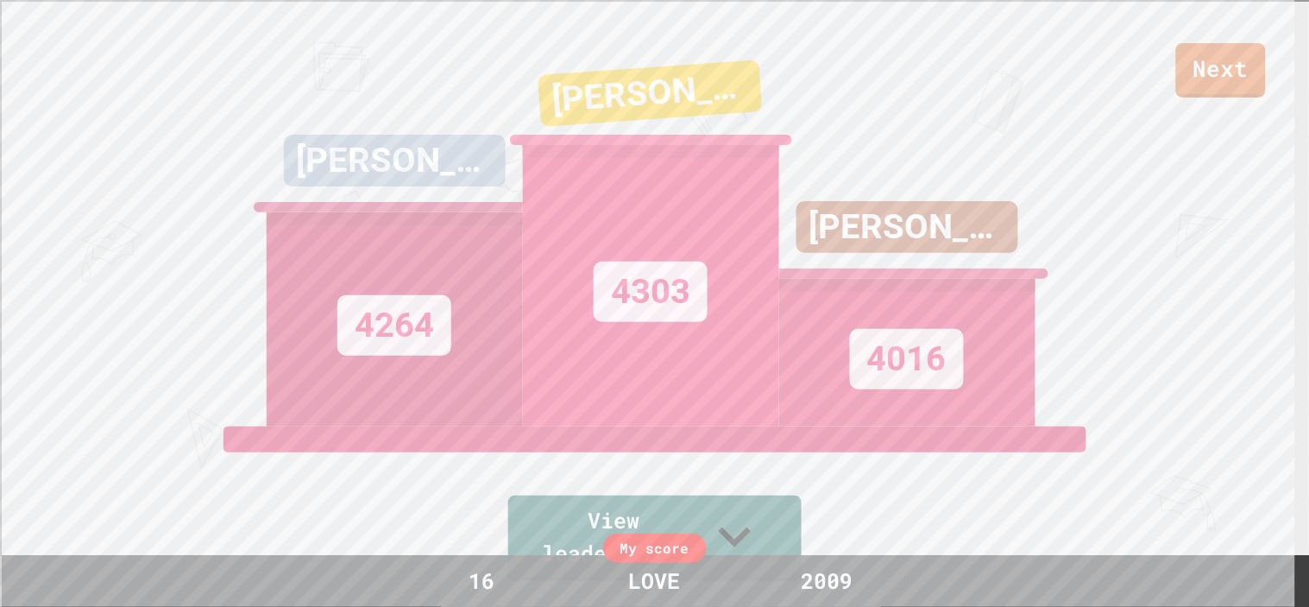
click at [71, 211] on div "Next [PERSON_NAME] 4264 [PERSON_NAME] 4303 [PERSON_NAME] 4016 View leaderboard" at bounding box center [654, 303] width 1309 height 607
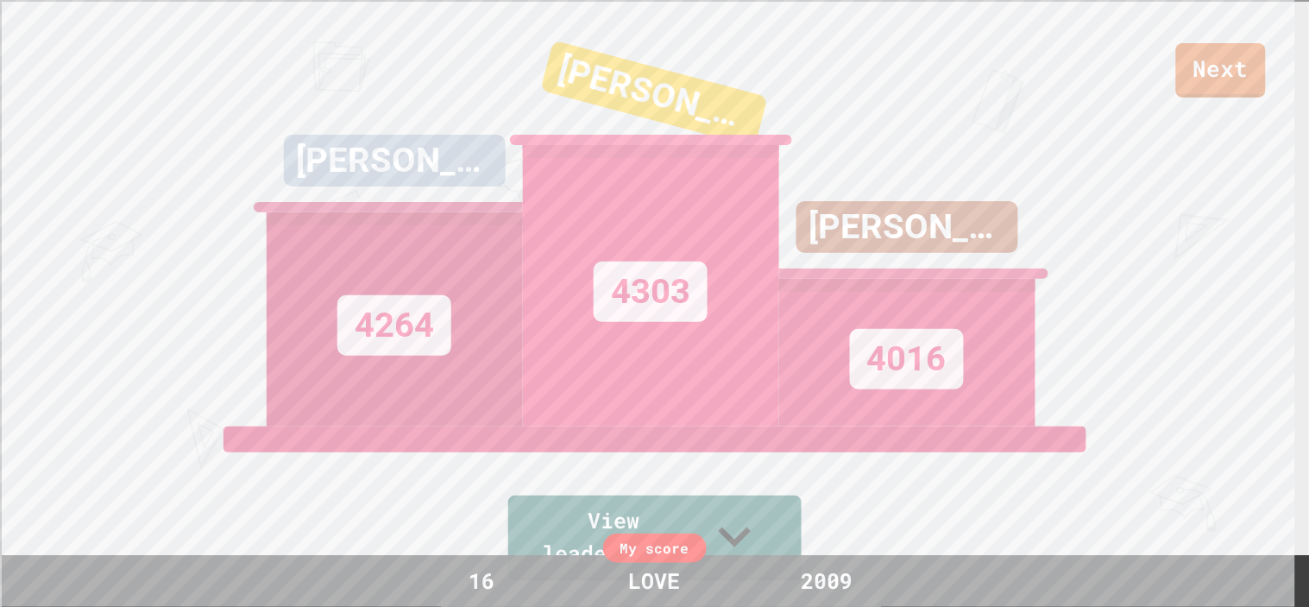
click at [71, 211] on div "Next [PERSON_NAME] 4264 [PERSON_NAME] 4303 [PERSON_NAME] 4016 View leaderboard" at bounding box center [654, 303] width 1309 height 607
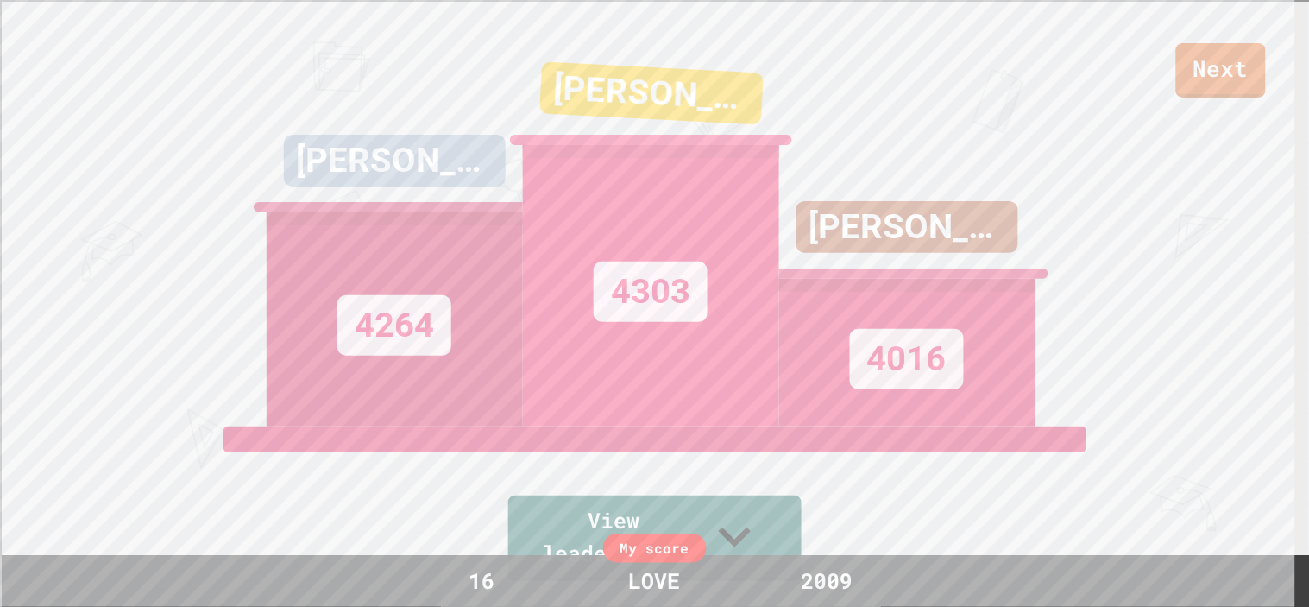
click at [71, 211] on div "Next [PERSON_NAME] 4264 [PERSON_NAME] 4303 [PERSON_NAME] 4016 View leaderboard" at bounding box center [654, 303] width 1309 height 607
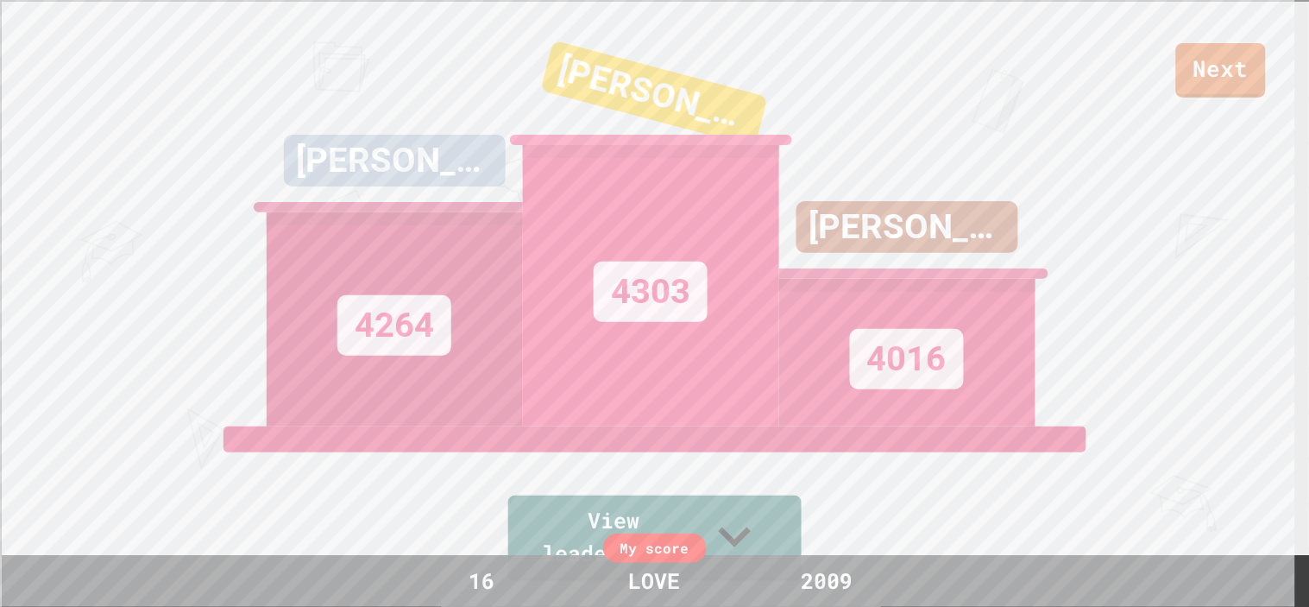
click at [71, 211] on div "Next [PERSON_NAME] 4264 [PERSON_NAME] 4303 [PERSON_NAME] 4016 View leaderboard" at bounding box center [654, 303] width 1309 height 607
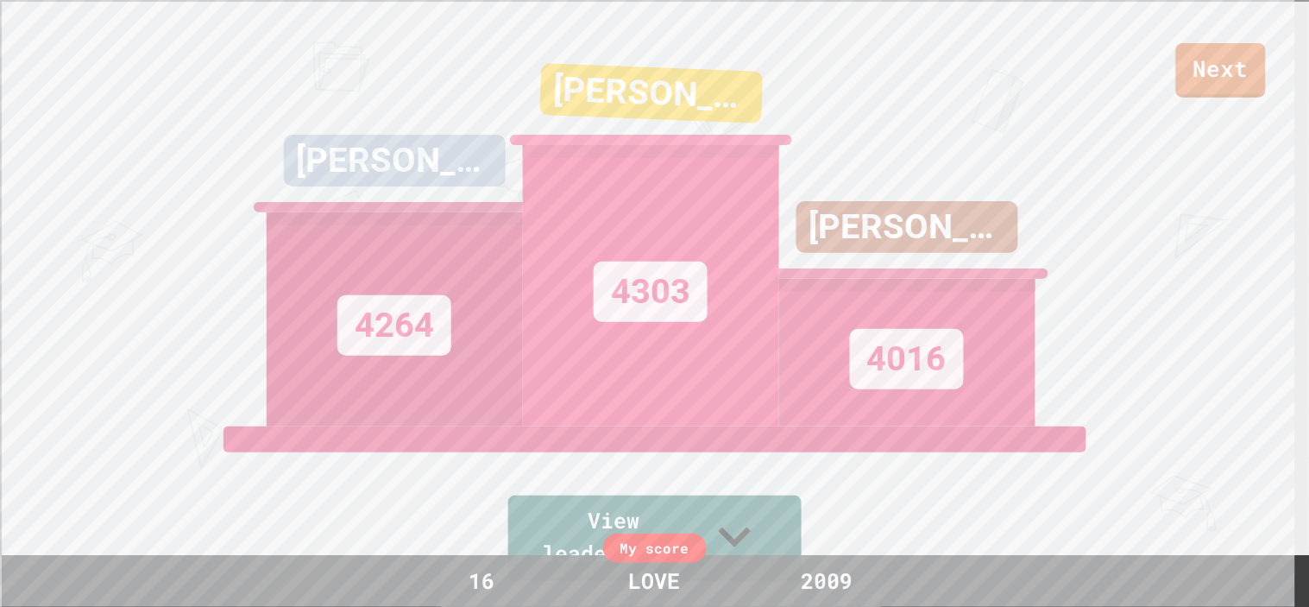
click at [71, 211] on div "Next [PERSON_NAME] 4264 [PERSON_NAME] 4303 [PERSON_NAME] 4016 View leaderboard" at bounding box center [654, 303] width 1309 height 607
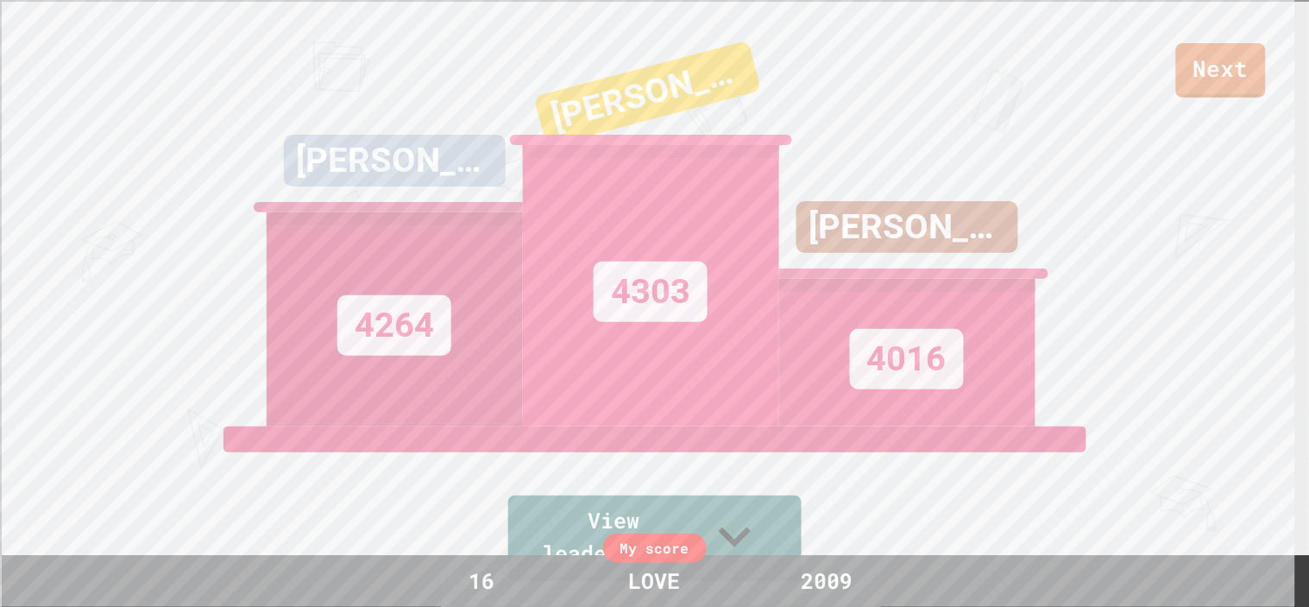
click at [71, 211] on div "Next [PERSON_NAME] 4264 [PERSON_NAME] 4303 [PERSON_NAME] 4016 View leaderboard" at bounding box center [654, 303] width 1309 height 607
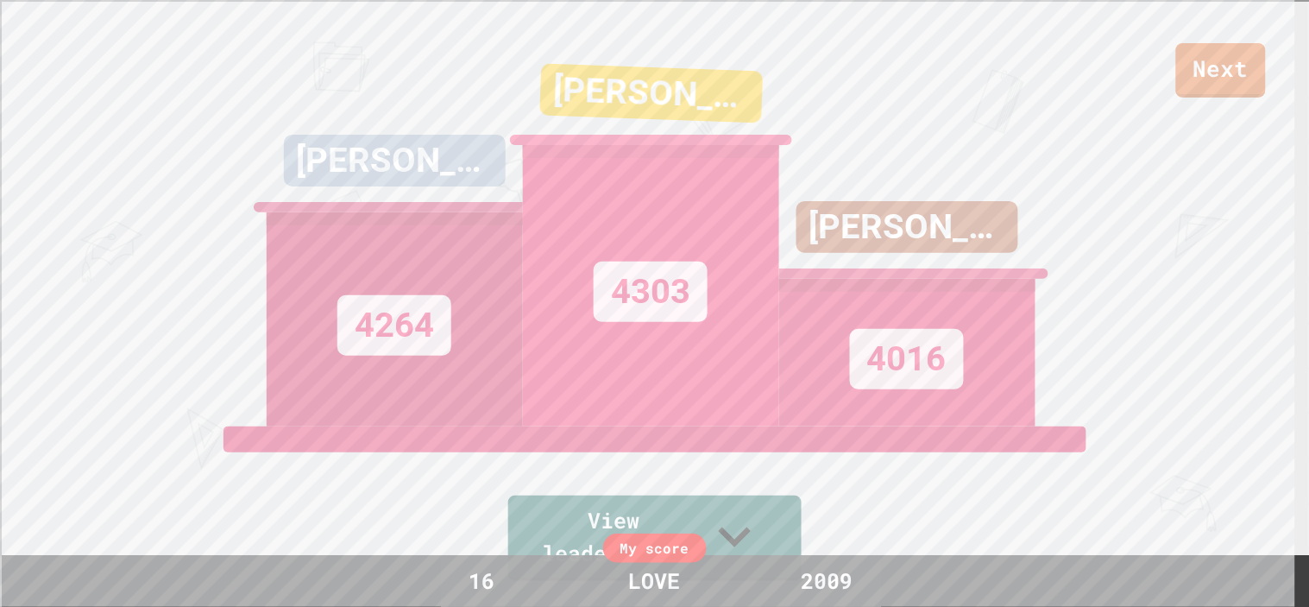
click at [71, 211] on div "Next [PERSON_NAME] 4264 [PERSON_NAME] 4303 [PERSON_NAME] 4016 View leaderboard" at bounding box center [654, 303] width 1309 height 607
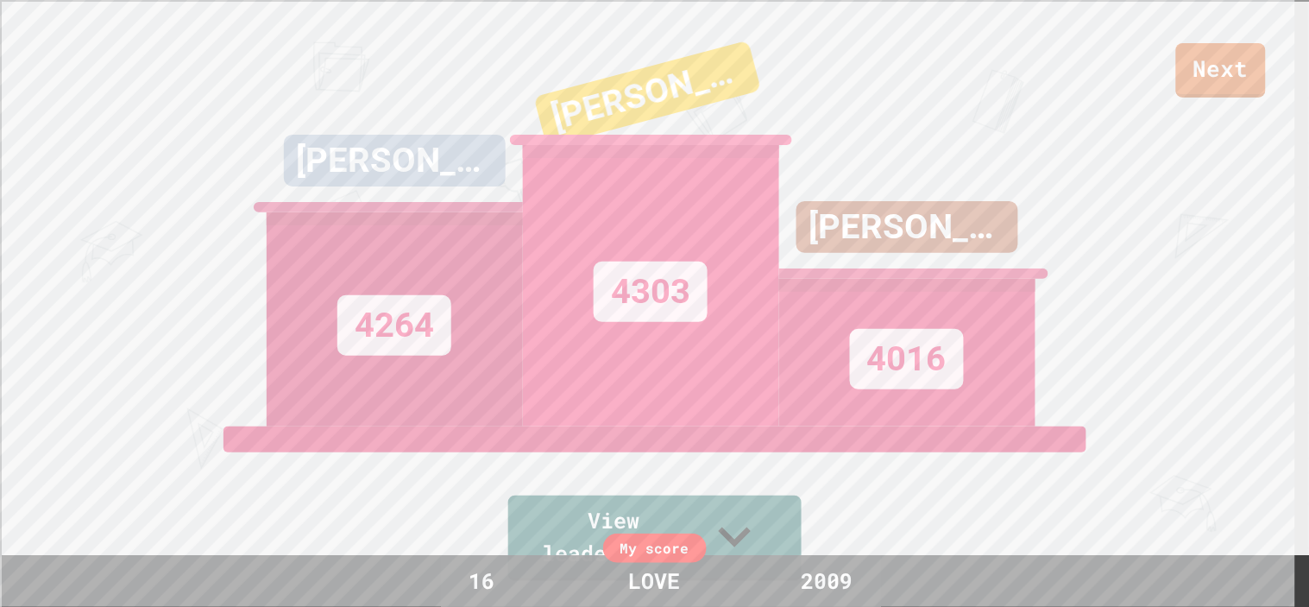
click at [71, 211] on div "Next [PERSON_NAME] 4264 [PERSON_NAME] 4303 [PERSON_NAME] 4016 View leaderboard" at bounding box center [654, 303] width 1309 height 607
